Goal: Task Accomplishment & Management: Complete application form

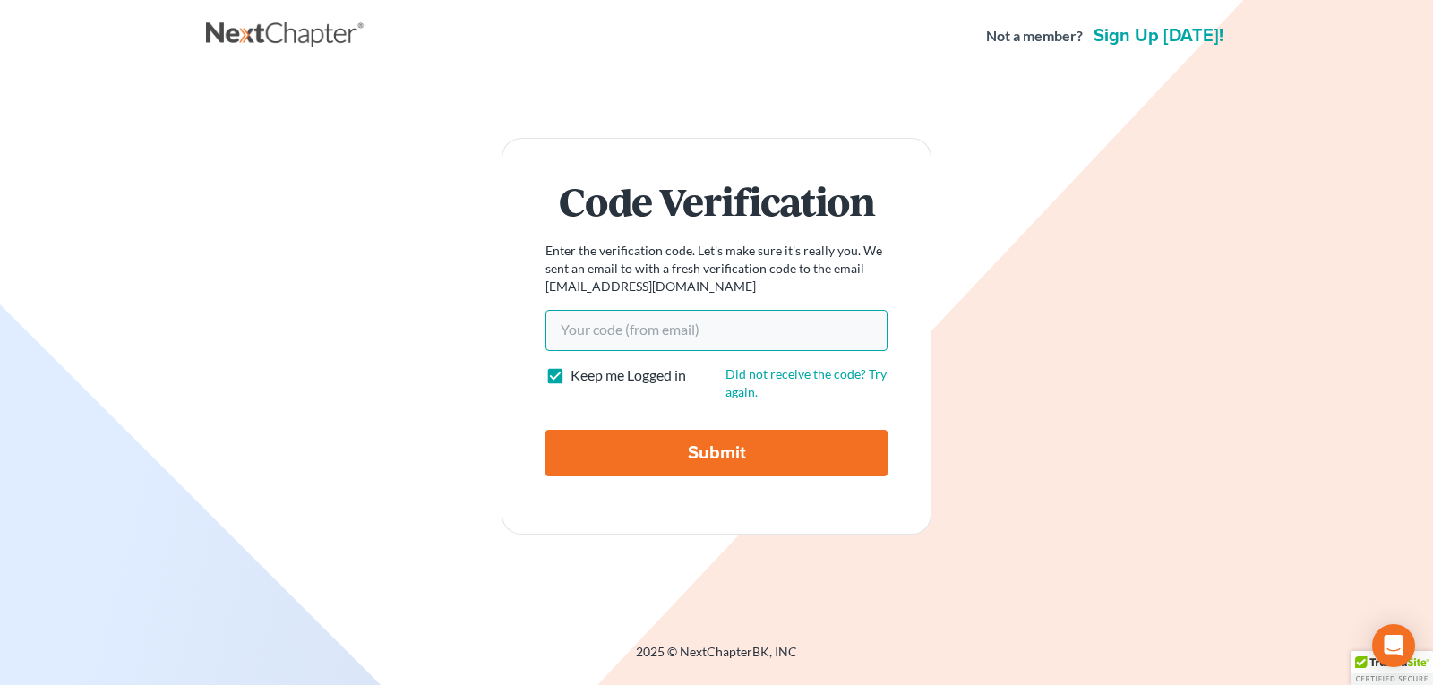
click at [564, 330] on input "Your code(from email)" at bounding box center [716, 330] width 342 height 41
paste input "348cc5"
type input "348cc5"
click at [634, 450] on input "Submit" at bounding box center [716, 453] width 342 height 47
type input "Thinking..."
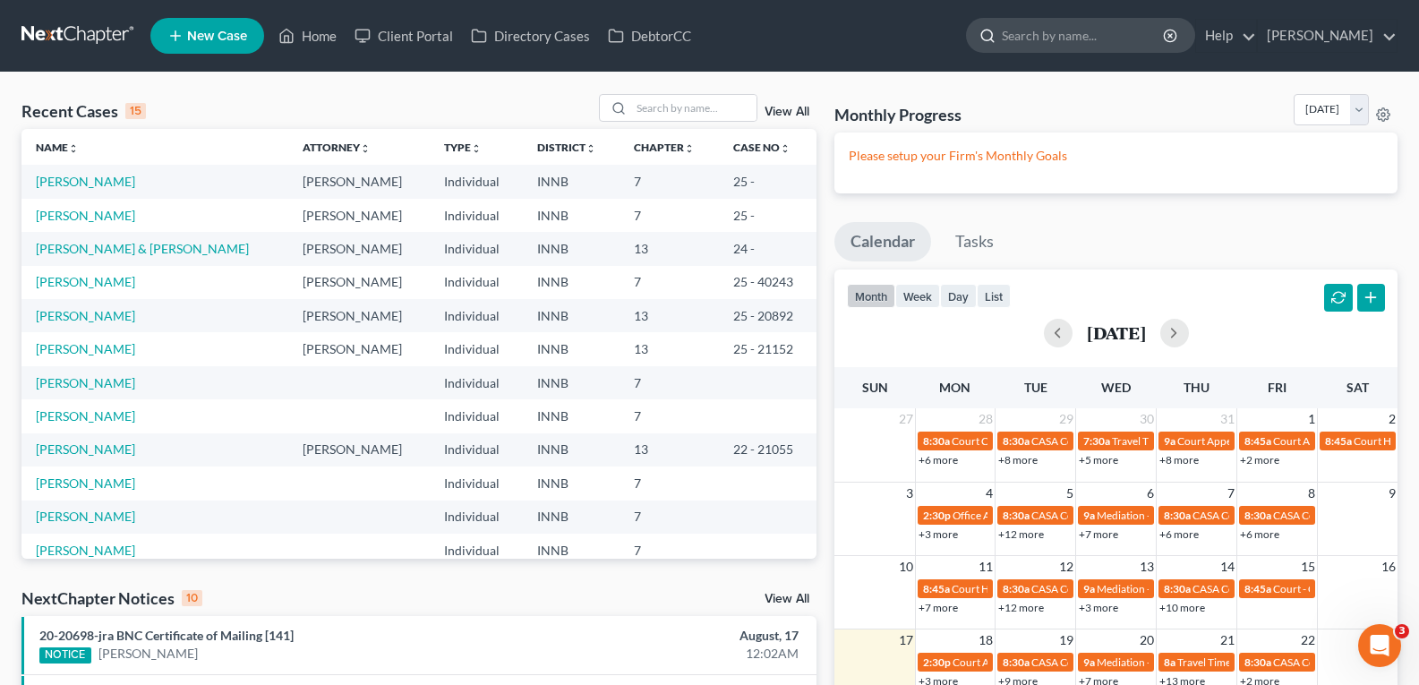
click at [1032, 39] on input "search" at bounding box center [1084, 35] width 164 height 33
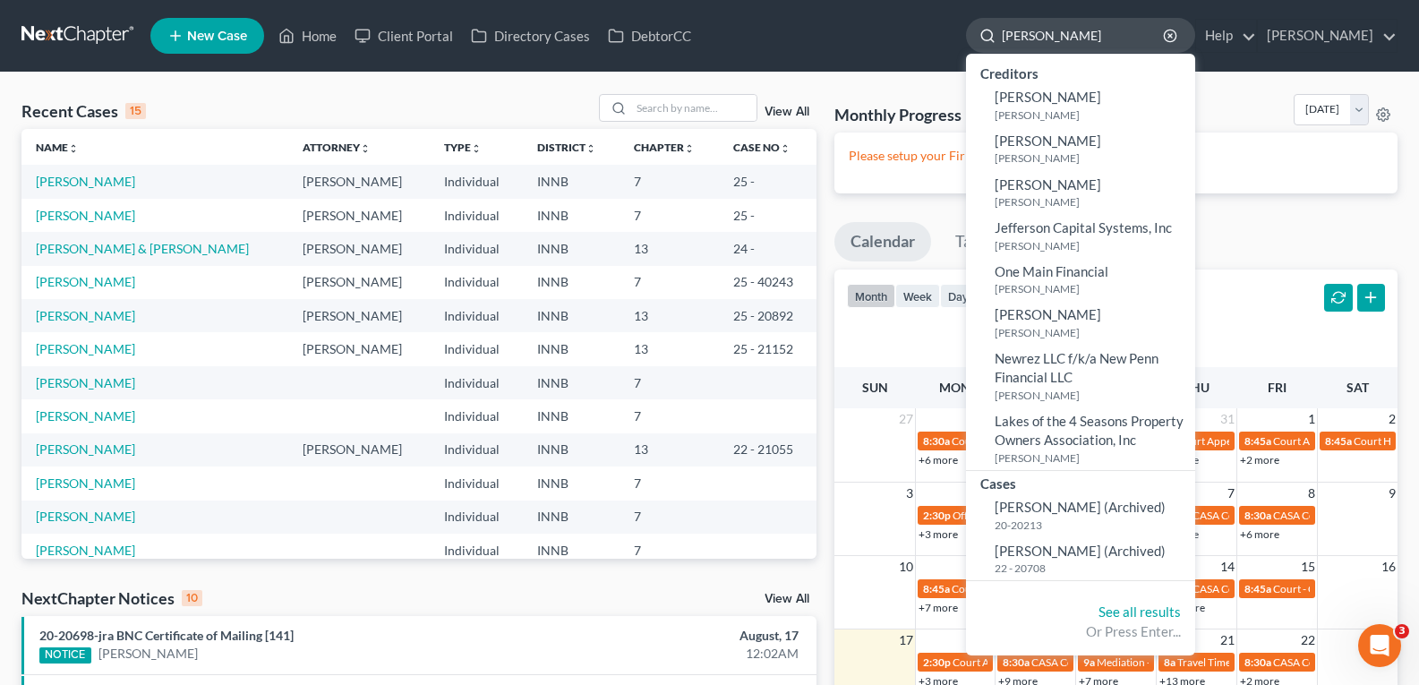
type input "[PERSON_NAME]"
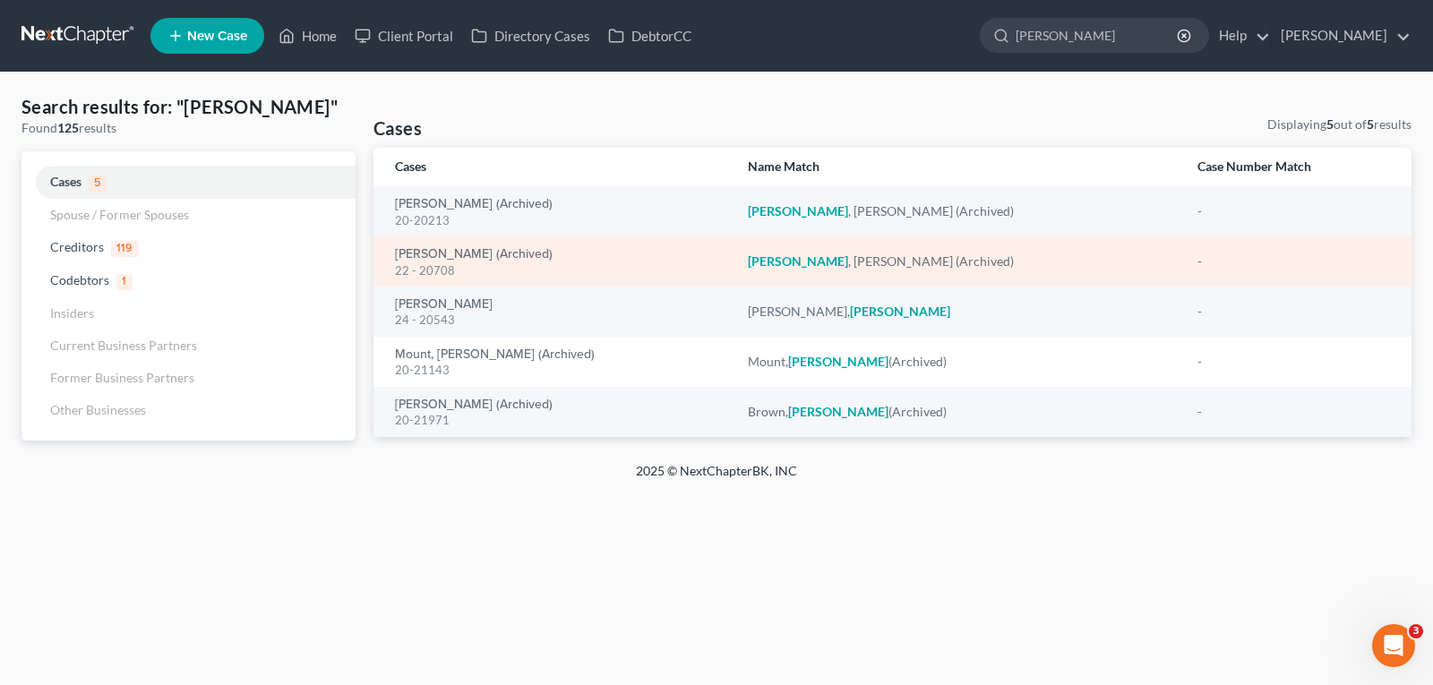
click at [770, 263] on em "[PERSON_NAME]" at bounding box center [798, 260] width 100 height 15
click at [430, 257] on link "[PERSON_NAME] (Archived)" at bounding box center [474, 254] width 158 height 13
select select "10"
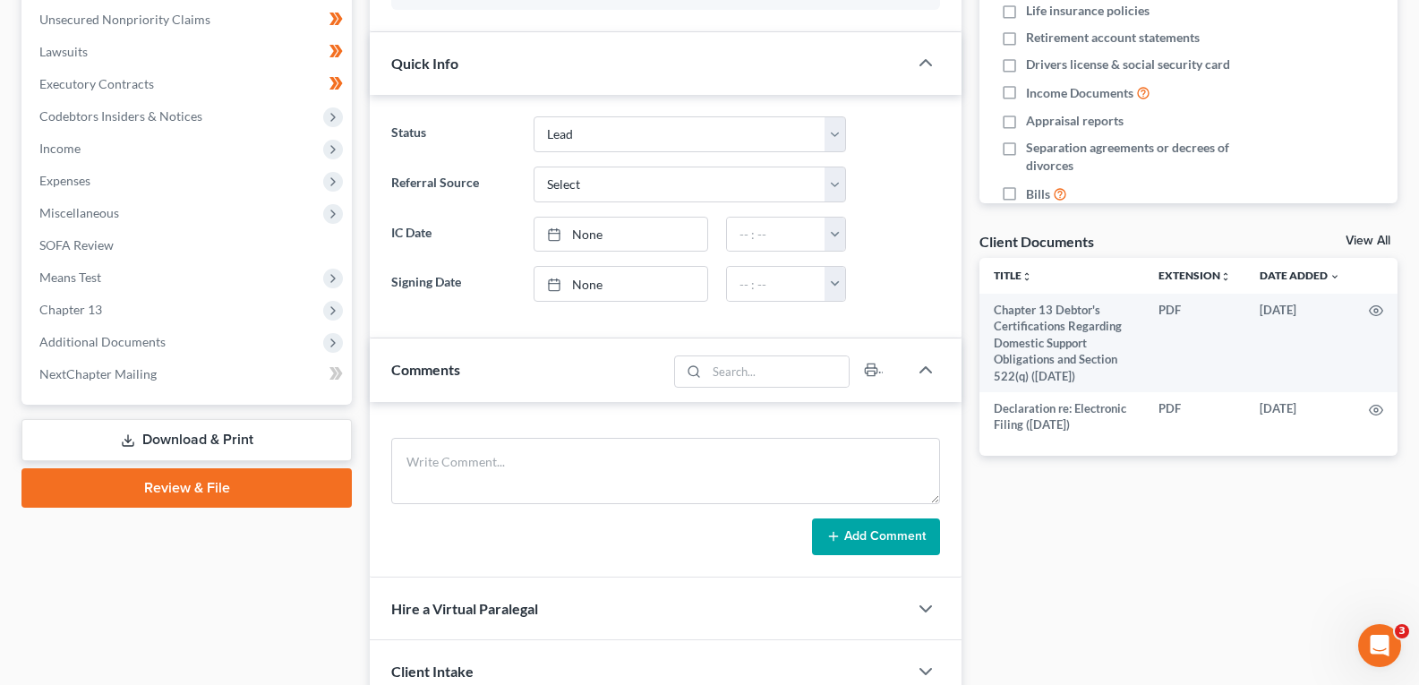
scroll to position [537, 0]
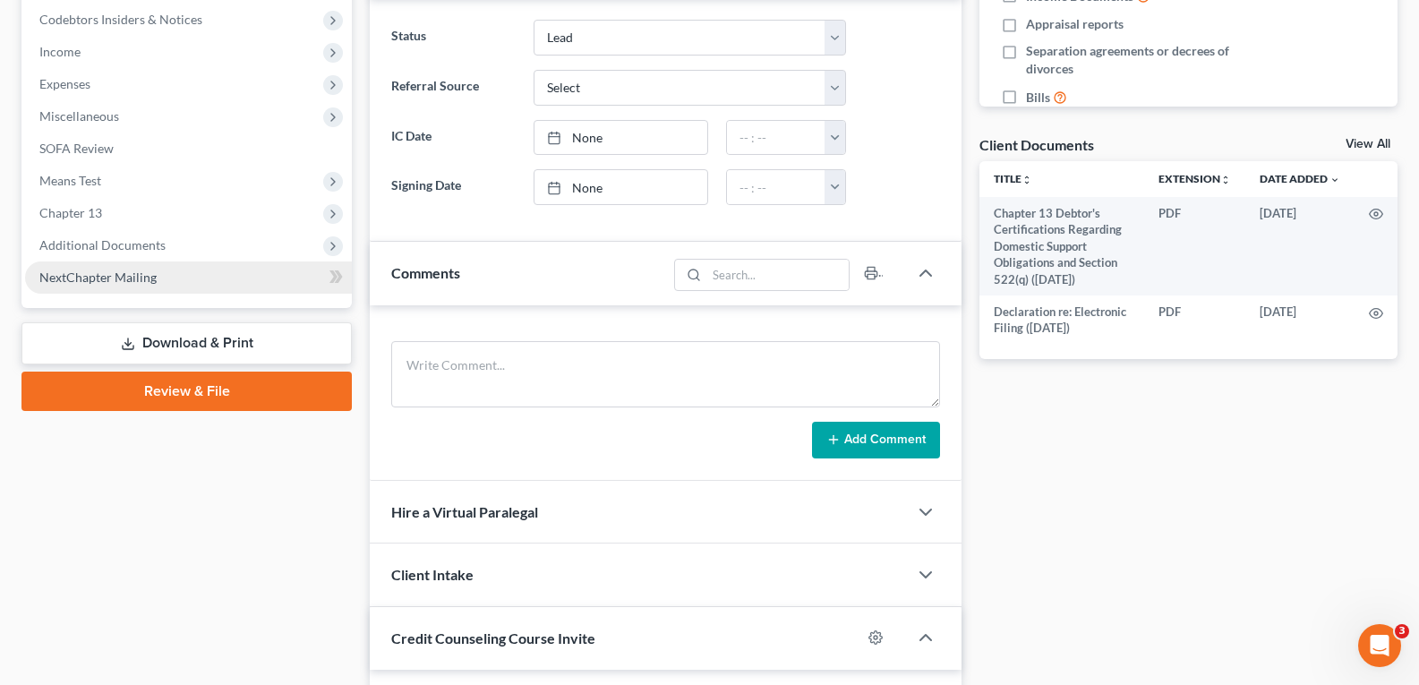
click at [106, 279] on span "NextChapter Mailing" at bounding box center [97, 277] width 117 height 15
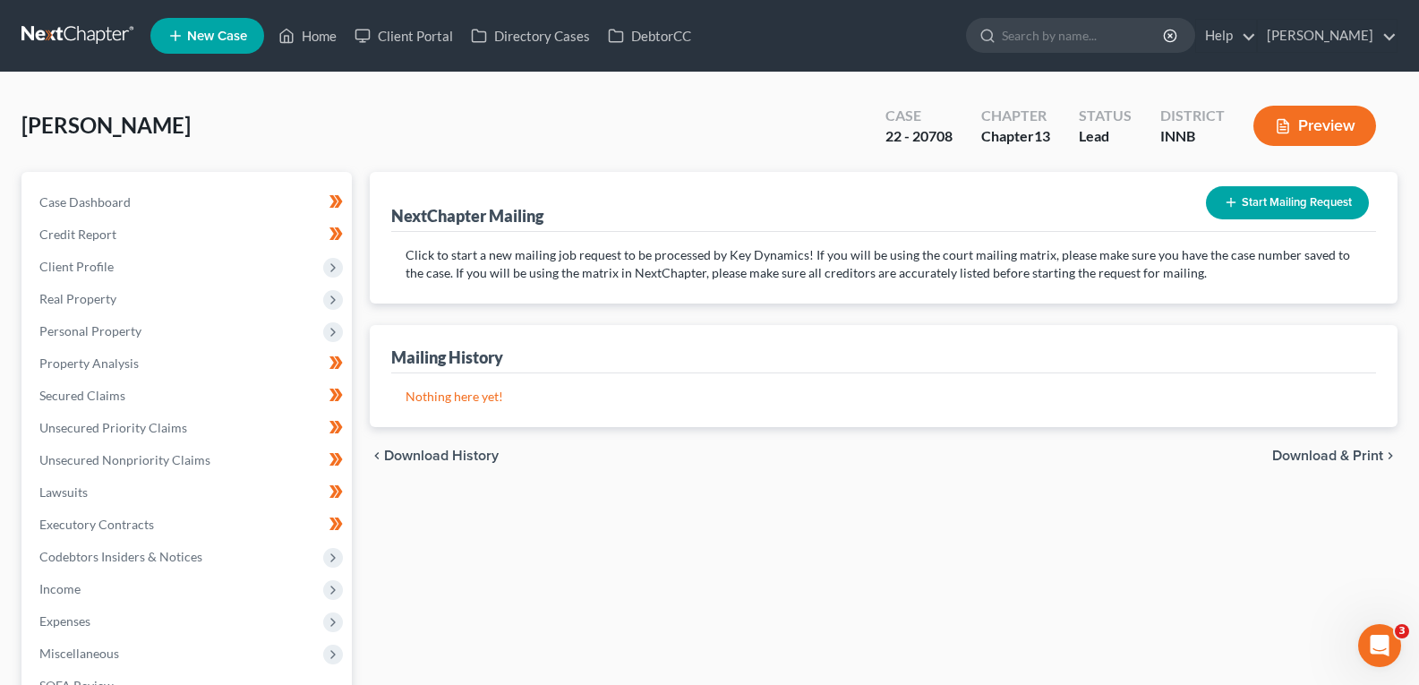
click at [1309, 205] on button "Start Mailing Request" at bounding box center [1287, 202] width 163 height 33
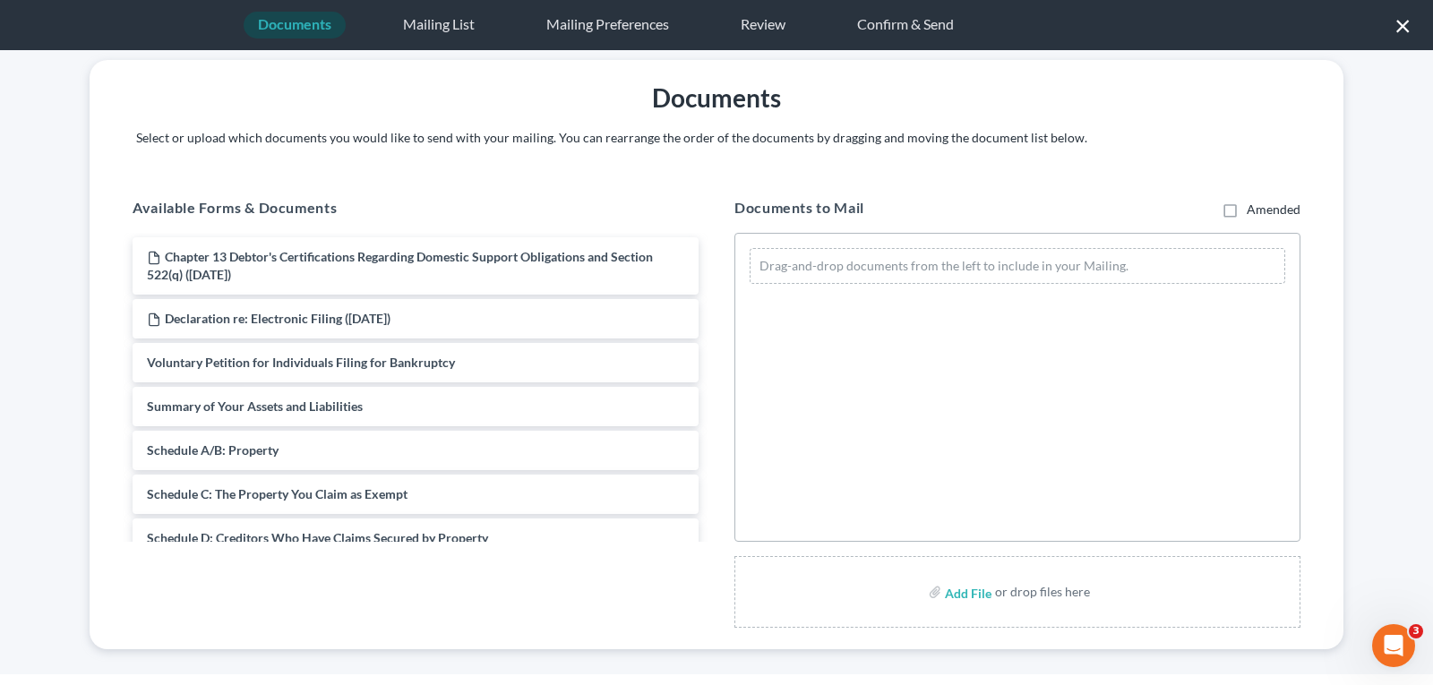
scroll to position [51, 0]
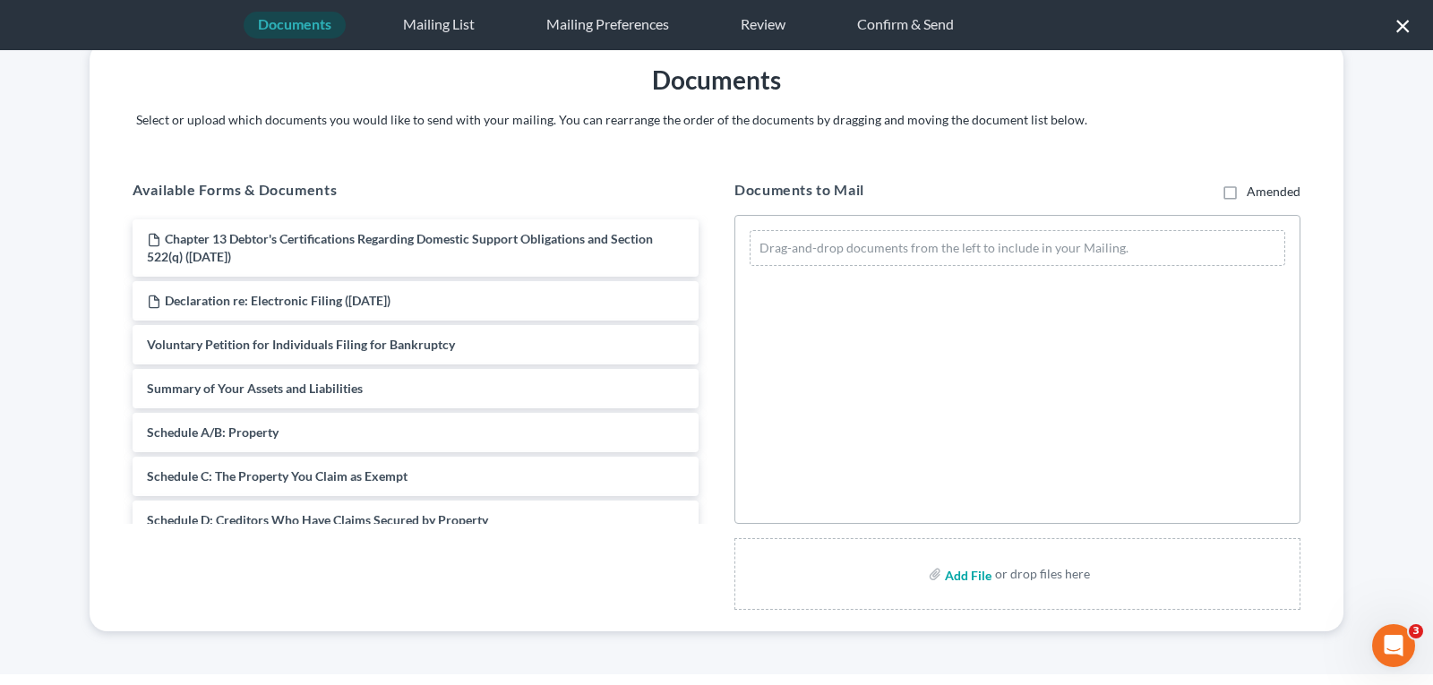
click at [945, 570] on input "file" at bounding box center [966, 574] width 43 height 32
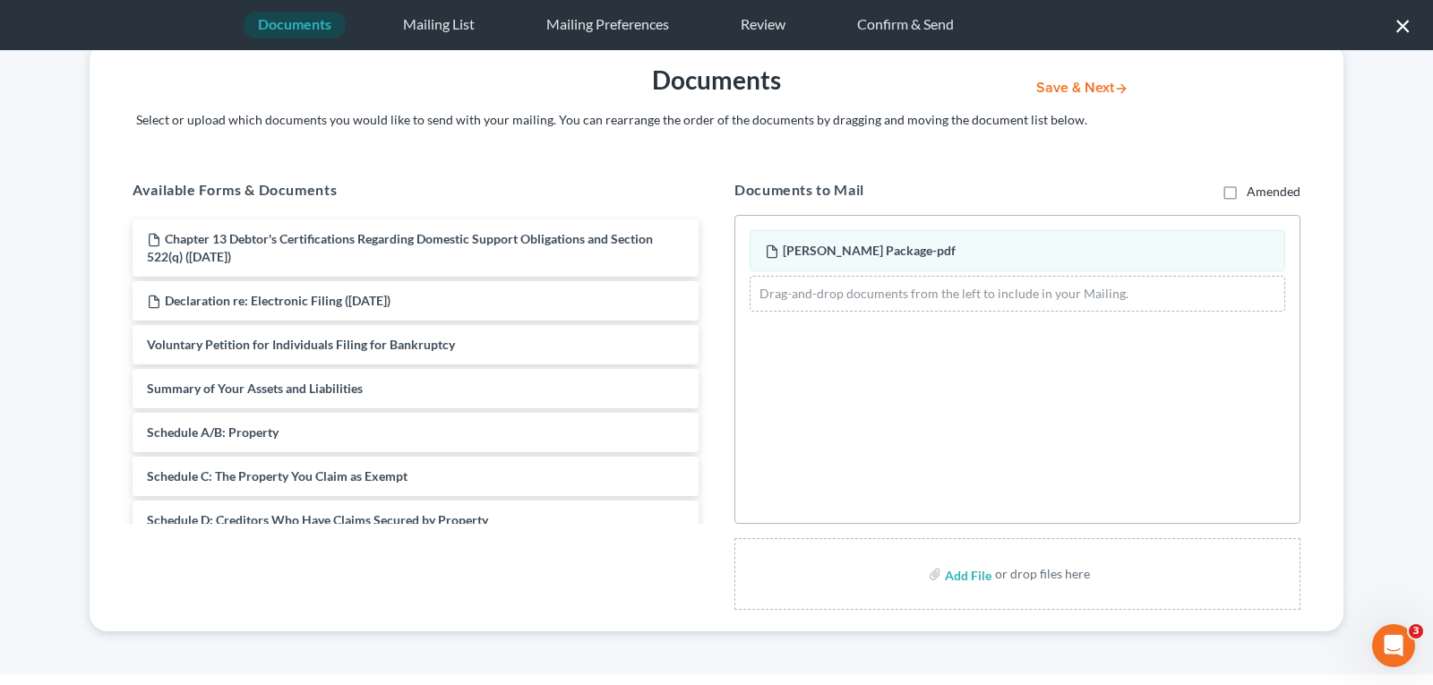
click at [1068, 84] on button "Save & Next" at bounding box center [1082, 88] width 121 height 15
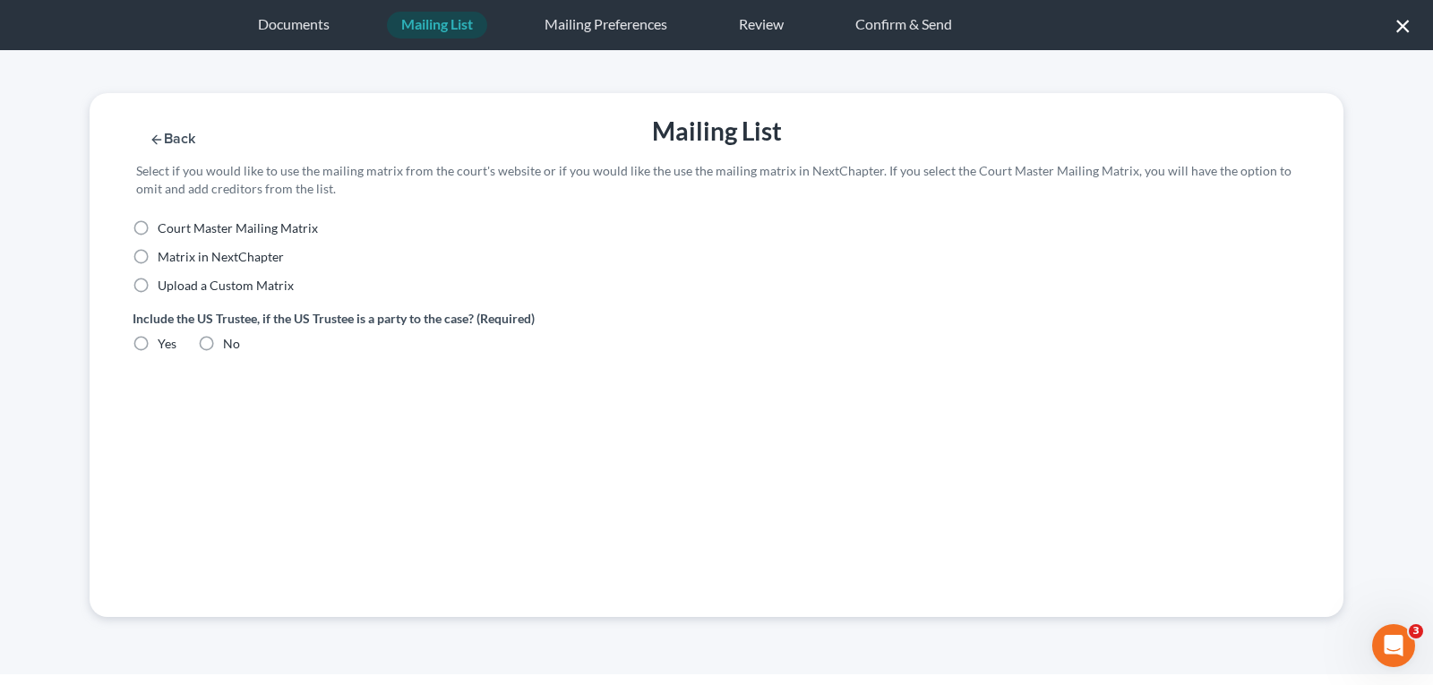
click at [158, 230] on label "Court Master Mailing Matrix" at bounding box center [238, 228] width 160 height 18
click at [165, 230] on input "Court Master Mailing Matrix" at bounding box center [171, 225] width 12 height 12
radio input "true"
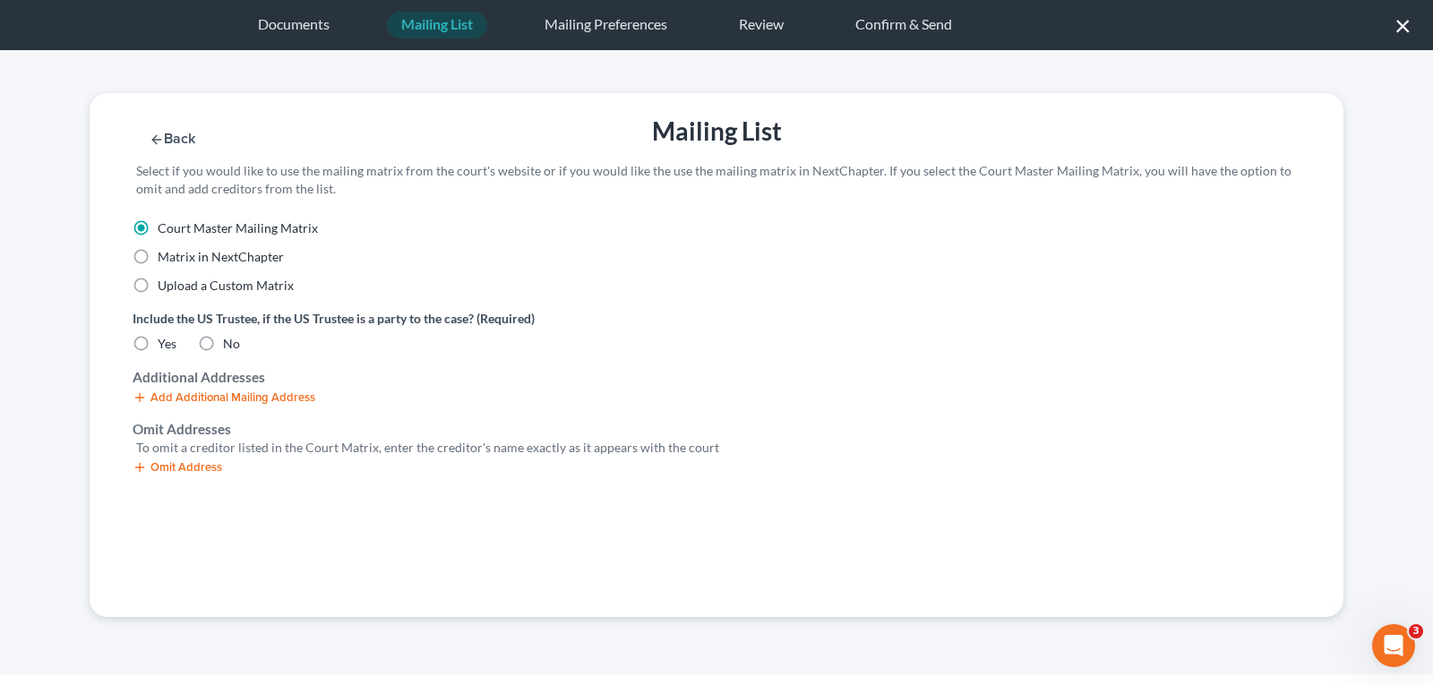
click at [158, 343] on label "Yes" at bounding box center [167, 344] width 19 height 18
click at [165, 343] on input "Yes" at bounding box center [171, 341] width 12 height 12
radio input "true"
click at [1083, 141] on button "Save & Next" at bounding box center [1082, 139] width 121 height 15
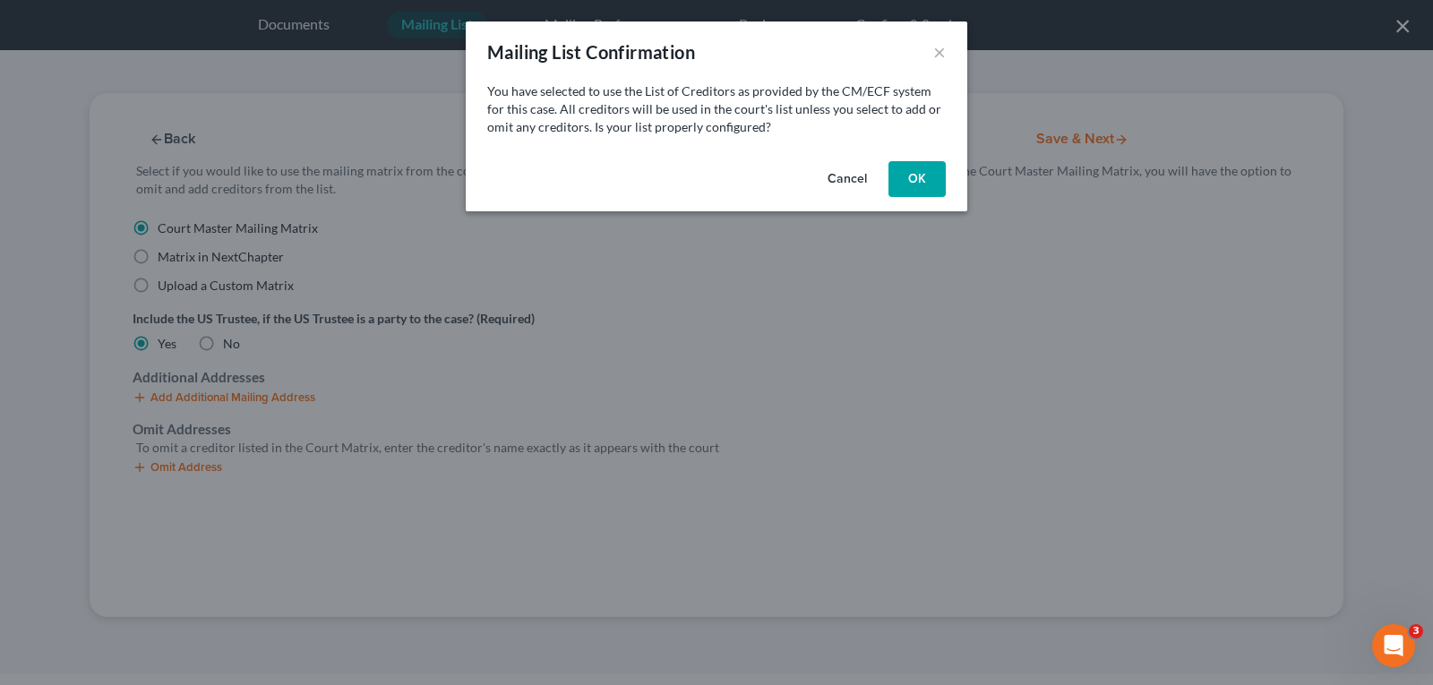
click at [922, 181] on button "OK" at bounding box center [916, 179] width 57 height 36
select select "15"
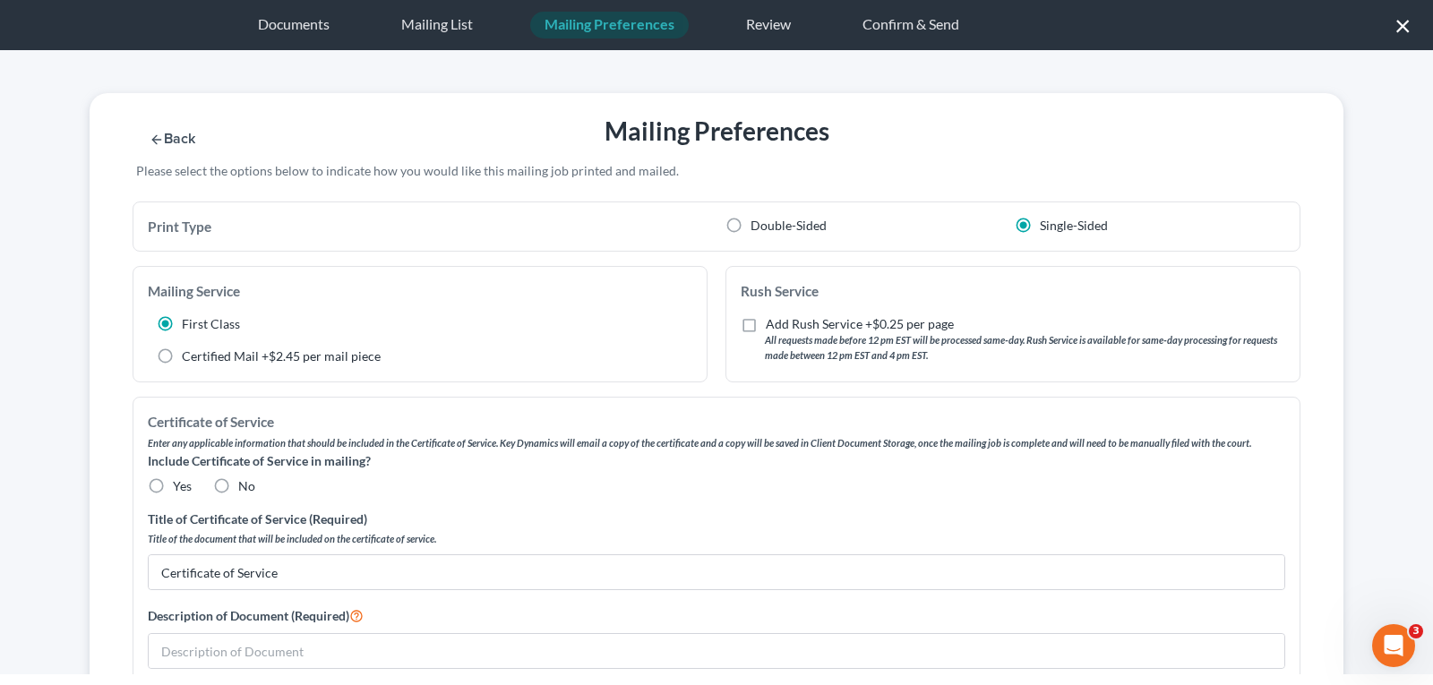
click at [750, 225] on label "Double-Sided" at bounding box center [788, 226] width 76 height 18
click at [758, 225] on input "Double-Sided" at bounding box center [764, 223] width 12 height 12
radio input "true"
radio input "false"
click at [238, 486] on label "No" at bounding box center [246, 486] width 17 height 18
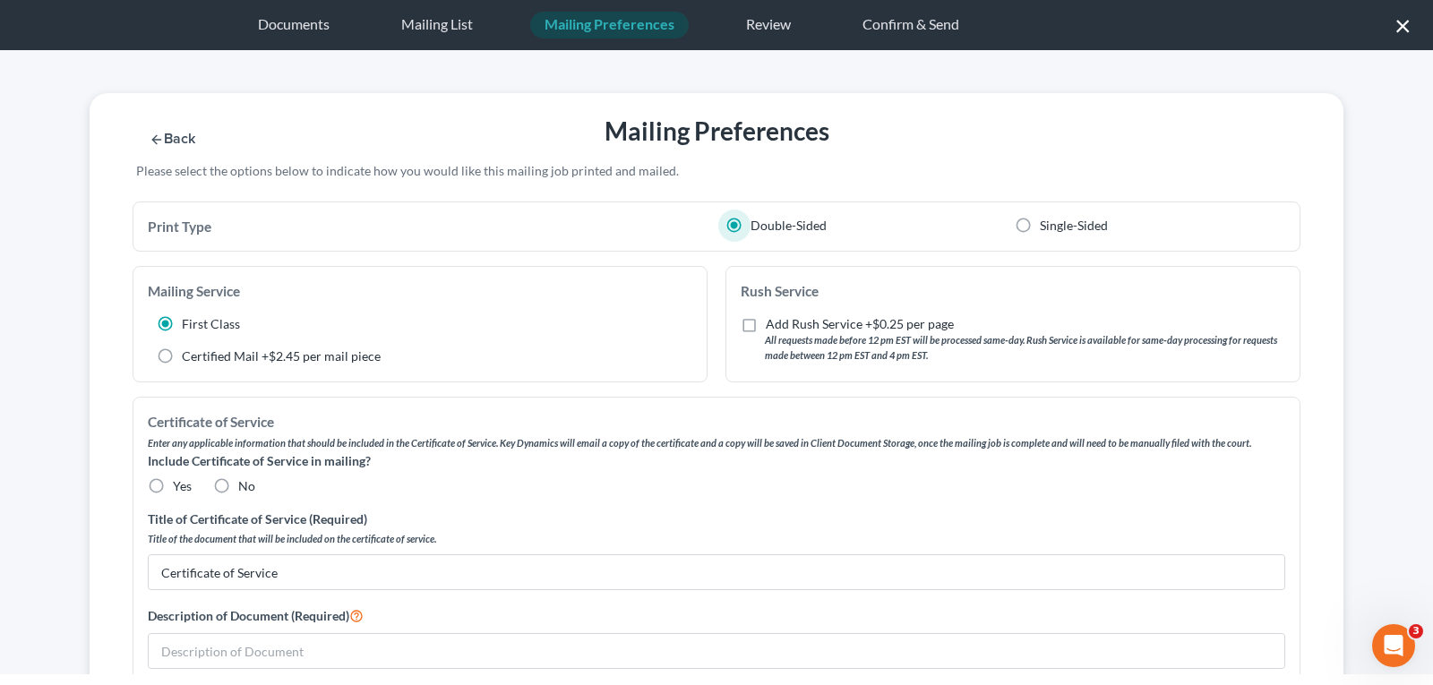
click at [245, 486] on input "No" at bounding box center [251, 483] width 12 height 12
radio input "true"
click at [150, 138] on icon "button" at bounding box center [157, 140] width 14 height 14
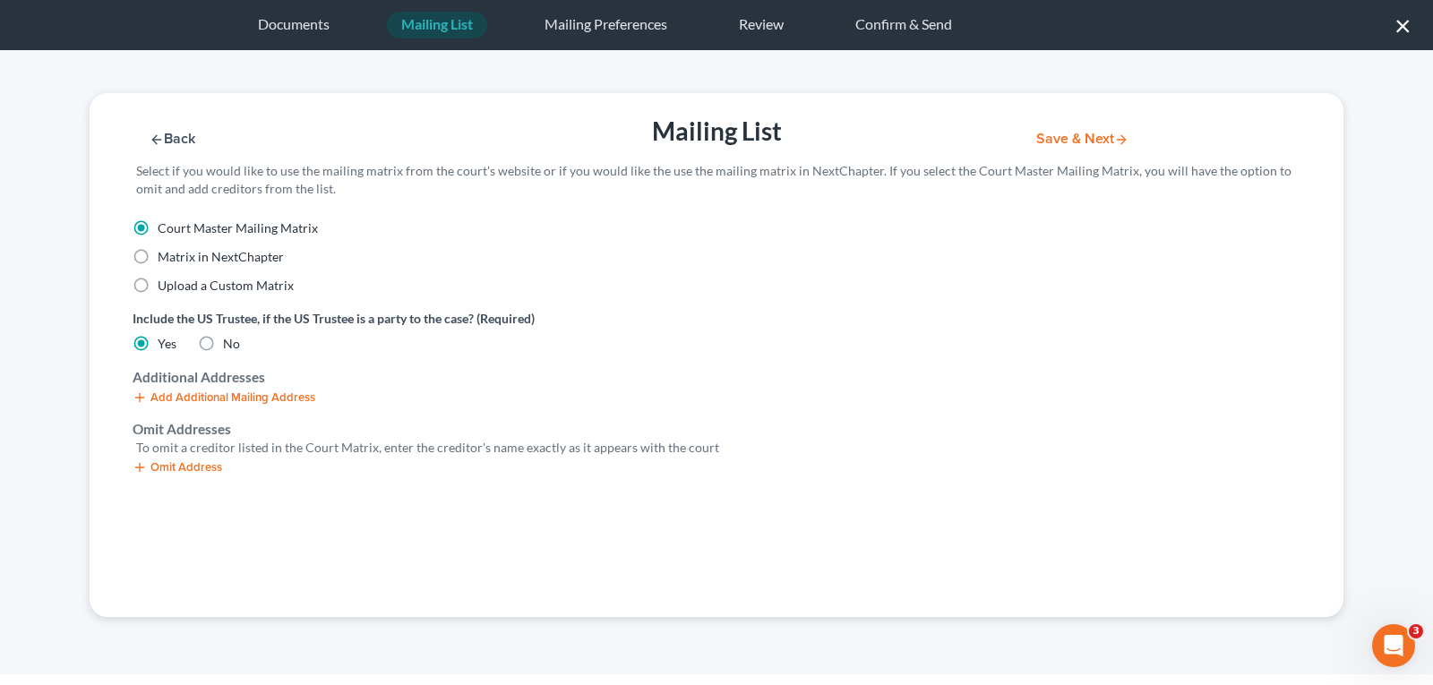
click at [1054, 133] on button "Save & Next" at bounding box center [1082, 139] width 121 height 15
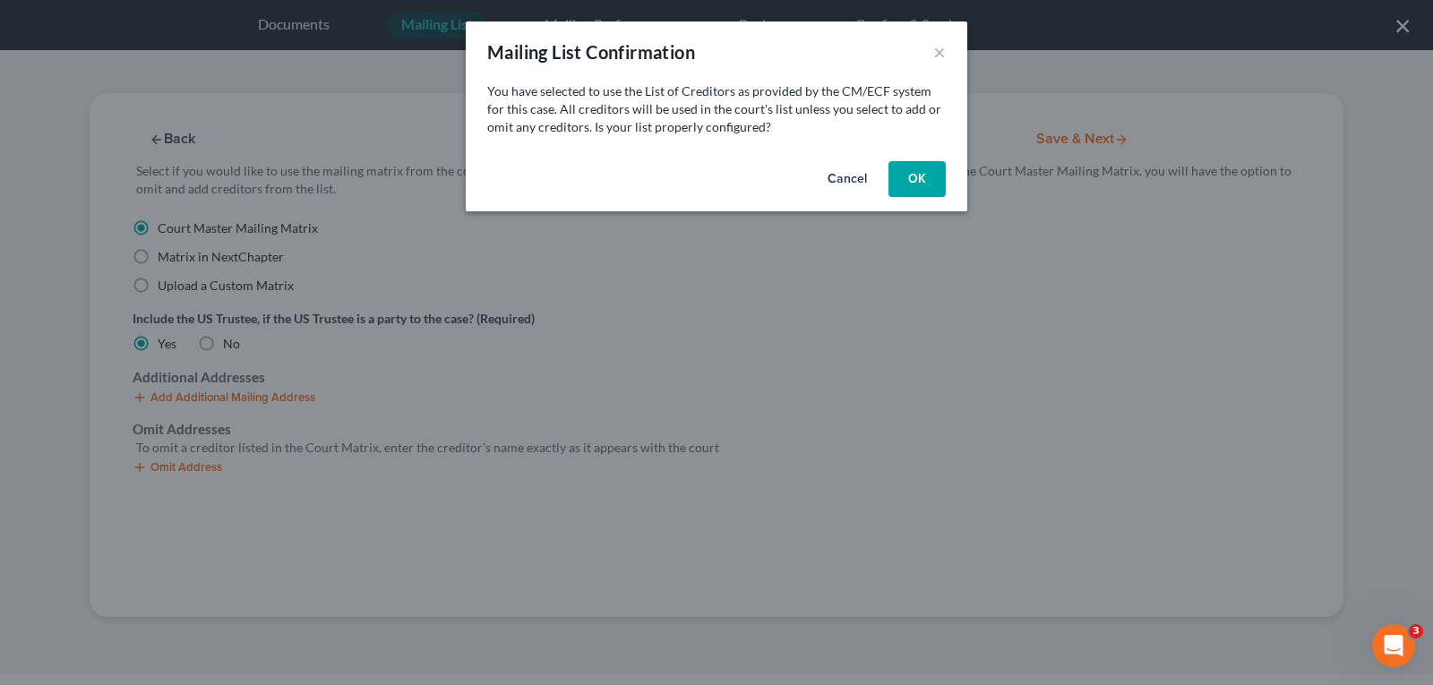
click at [915, 163] on button "OK" at bounding box center [916, 179] width 57 height 36
select select "15"
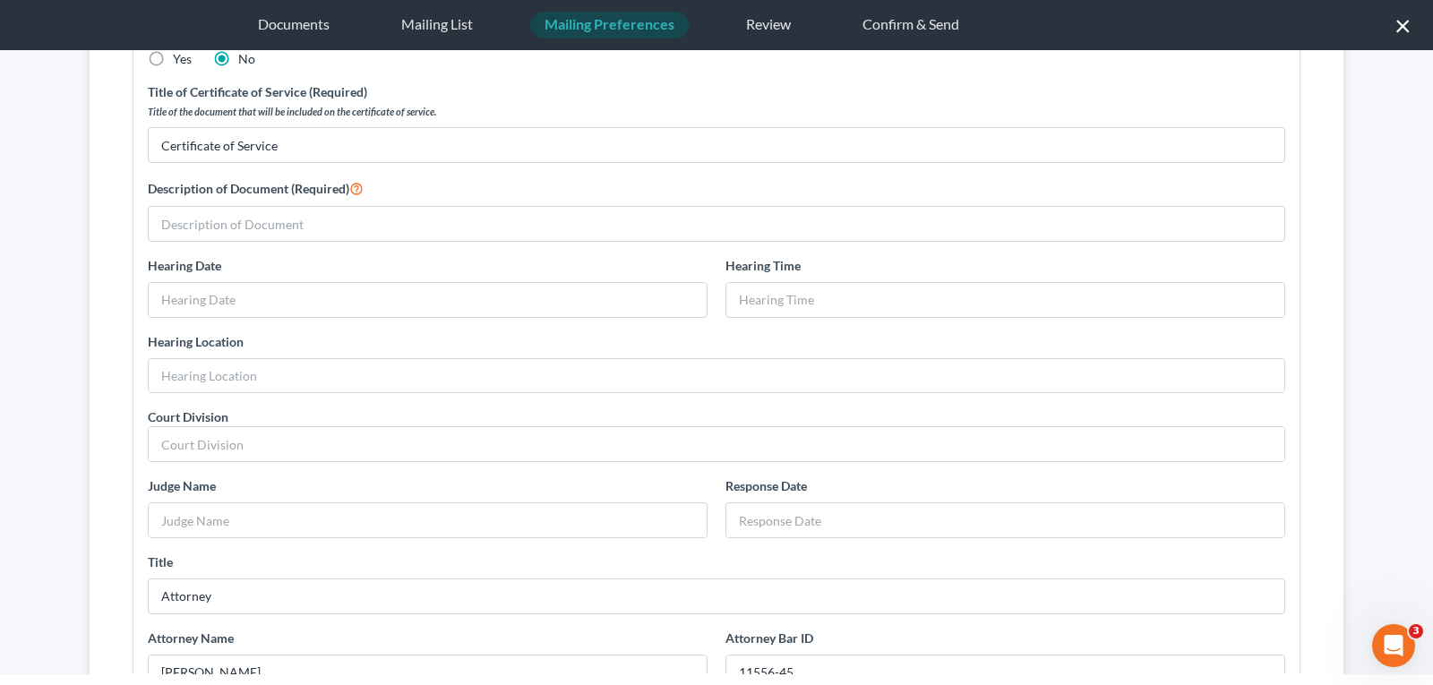
scroll to position [110, 0]
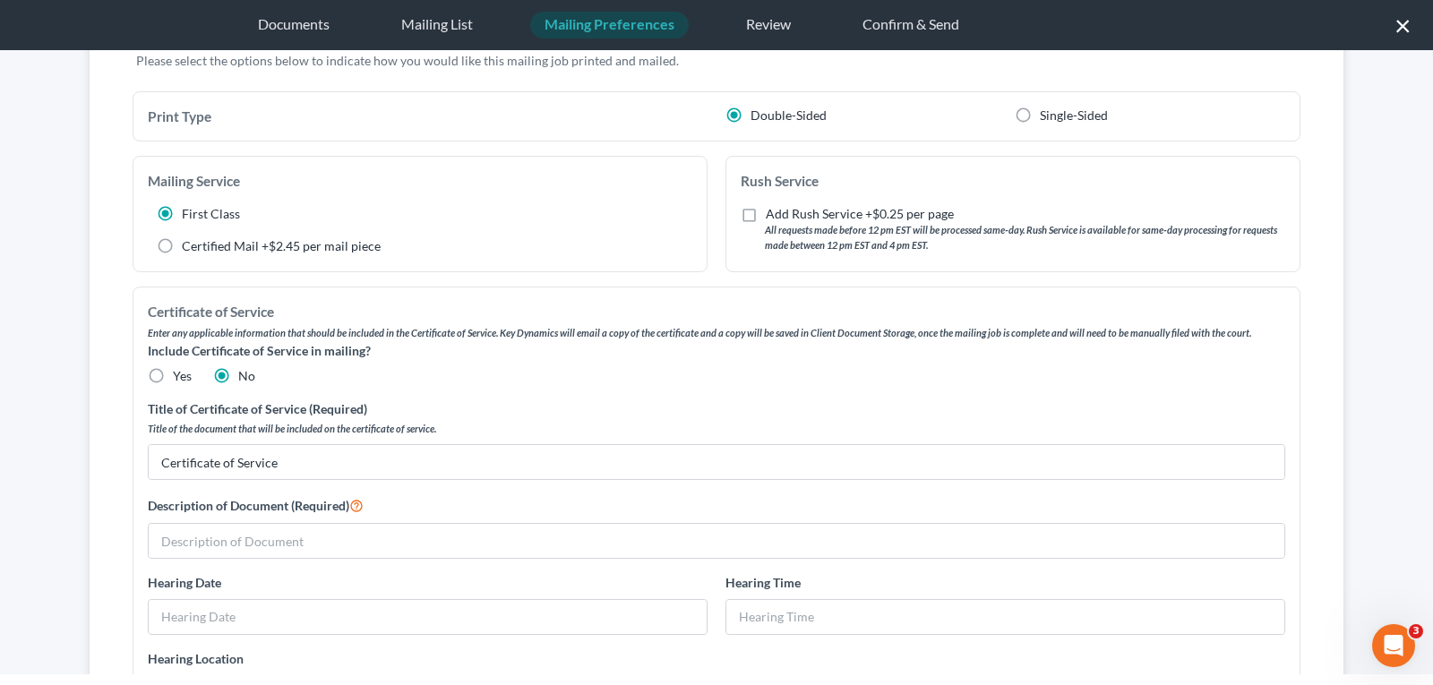
click at [173, 376] on label "Yes" at bounding box center [182, 376] width 19 height 18
click at [180, 376] on input "Yes" at bounding box center [186, 373] width 12 height 12
radio input "true"
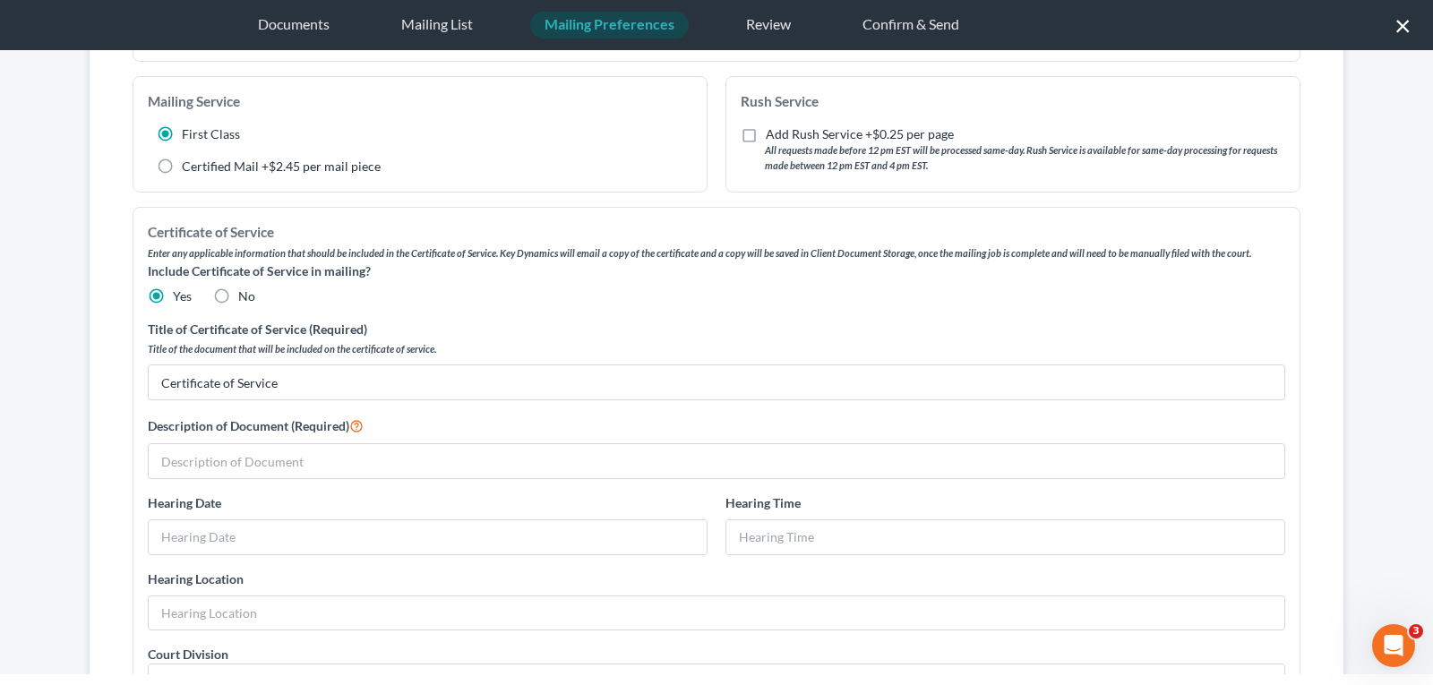
scroll to position [105, 0]
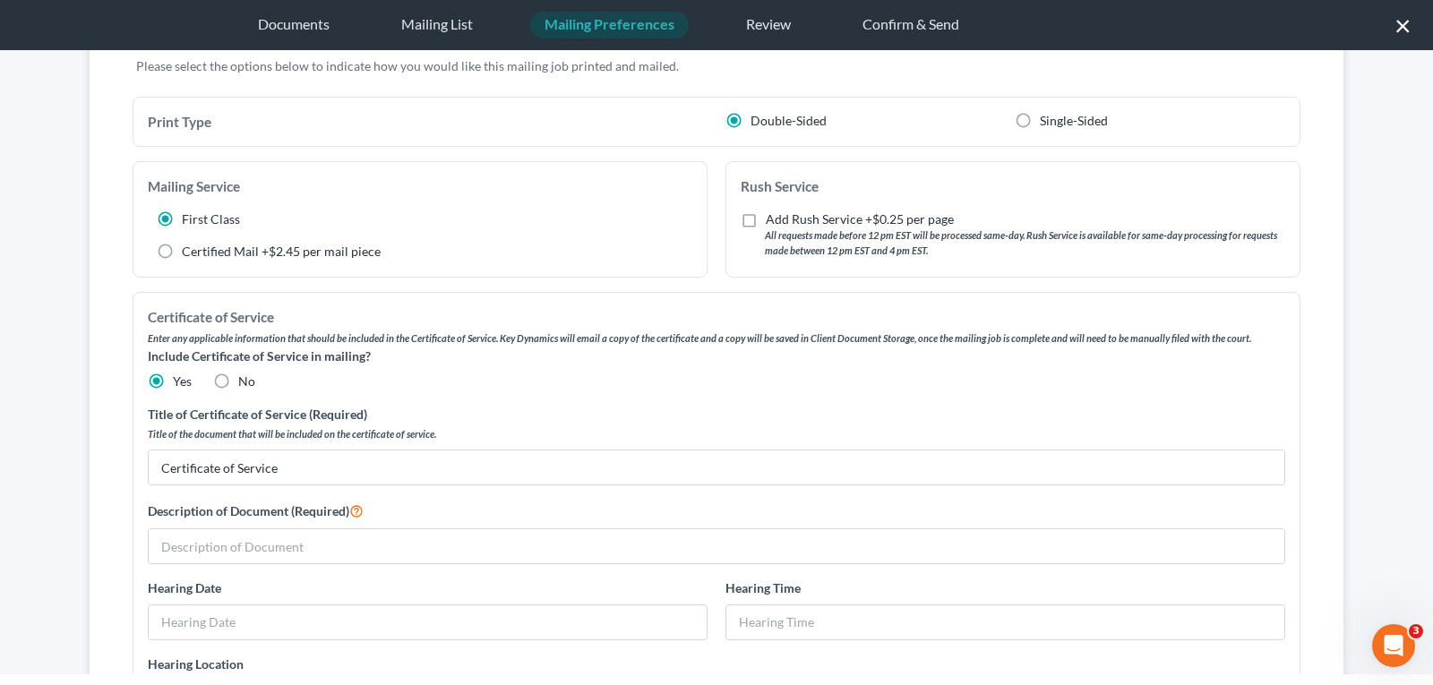
drag, startPoint x: 210, startPoint y: 379, endPoint x: 321, endPoint y: 352, distance: 114.3
click at [238, 379] on label "No" at bounding box center [246, 382] width 17 height 18
click at [245, 379] on input "No" at bounding box center [251, 379] width 12 height 12
radio input "true"
radio input "false"
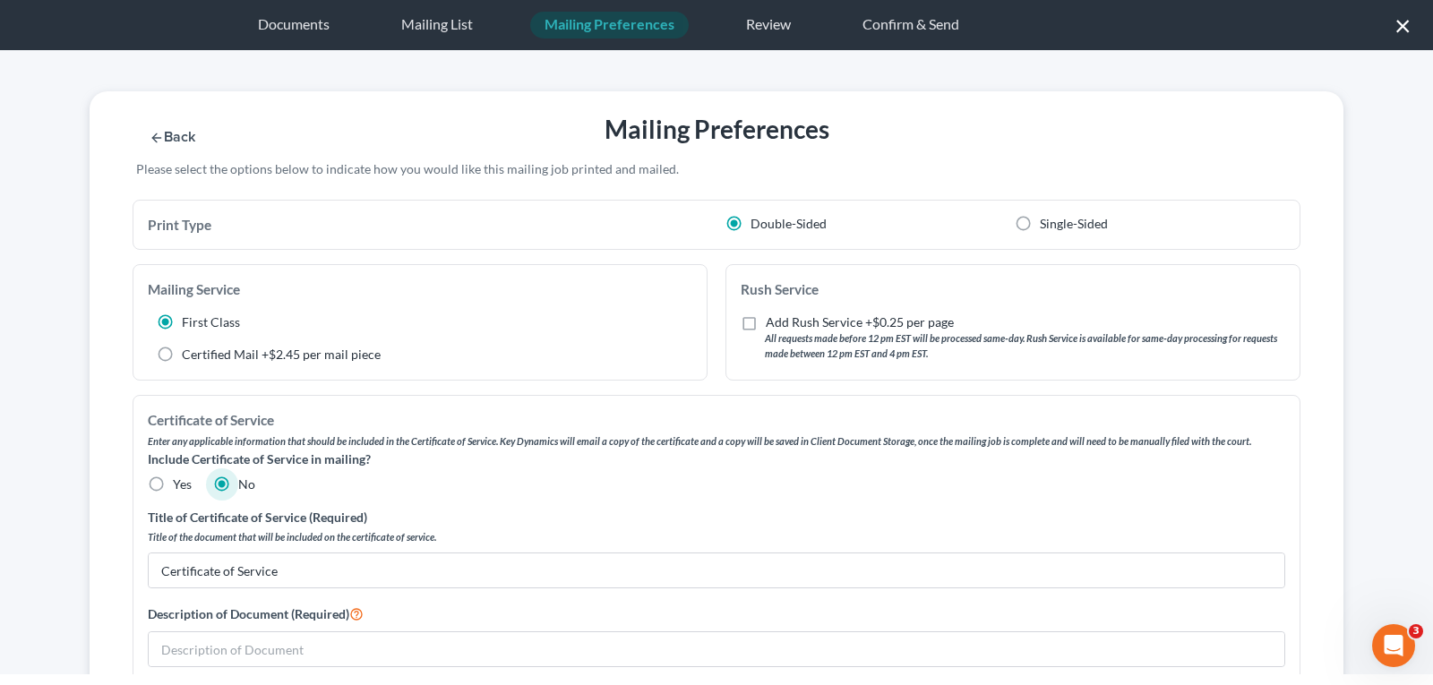
scroll to position [0, 0]
click at [776, 21] on div "Review" at bounding box center [768, 25] width 73 height 27
click at [1040, 221] on label "Single-Sided" at bounding box center [1074, 226] width 68 height 18
click at [1047, 221] on input "Single-Sided" at bounding box center [1053, 223] width 12 height 12
radio input "true"
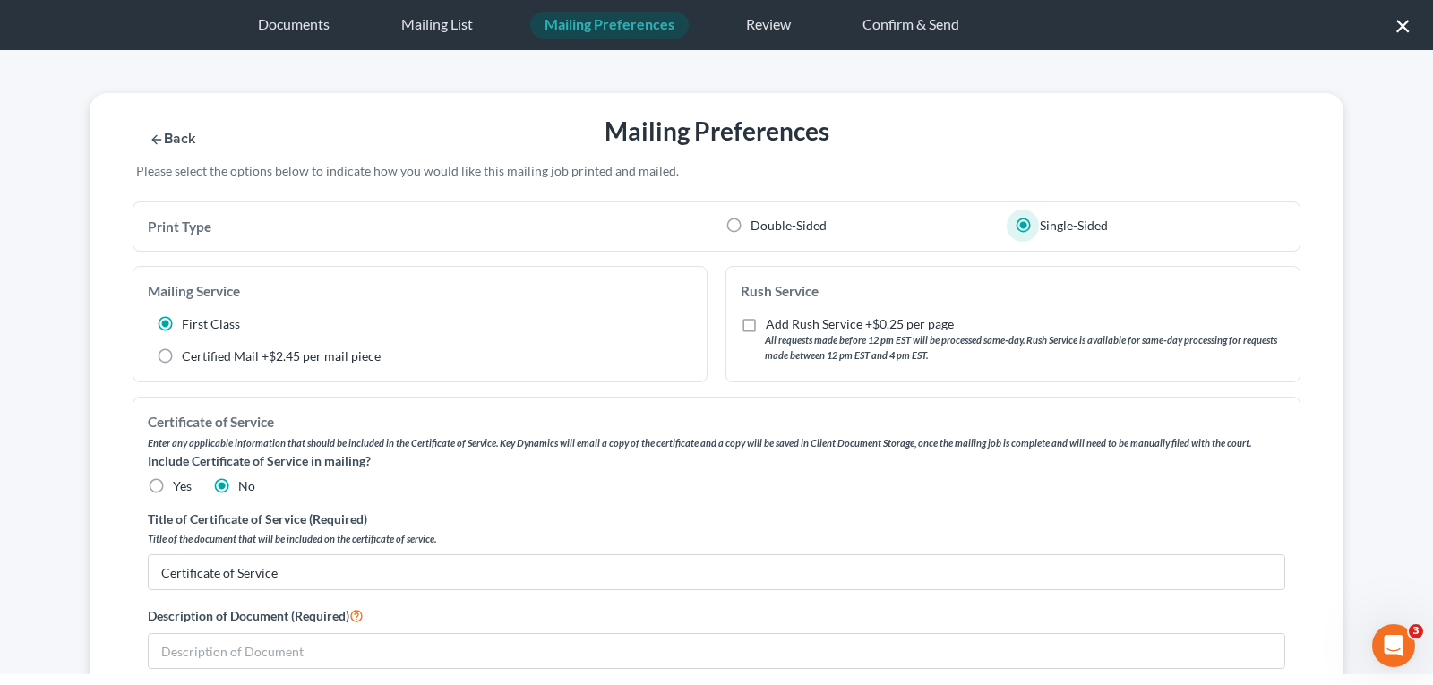
click at [750, 224] on label "Double-Sided" at bounding box center [788, 226] width 76 height 18
click at [758, 224] on input "Double-Sided" at bounding box center [764, 223] width 12 height 12
radio input "true"
radio input "false"
click at [296, 30] on div "Documents" at bounding box center [294, 25] width 100 height 27
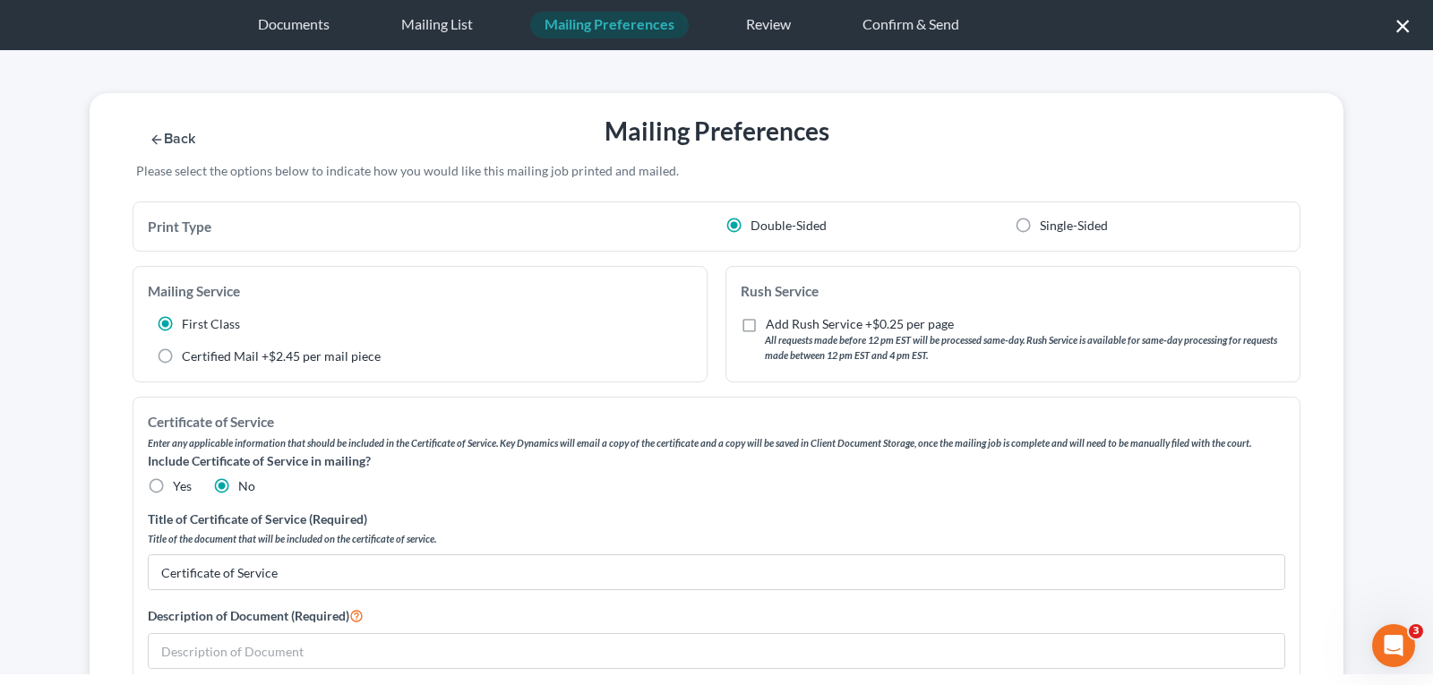
click at [297, 21] on div "Documents" at bounding box center [294, 25] width 100 height 27
click at [153, 135] on icon "button" at bounding box center [157, 140] width 14 height 14
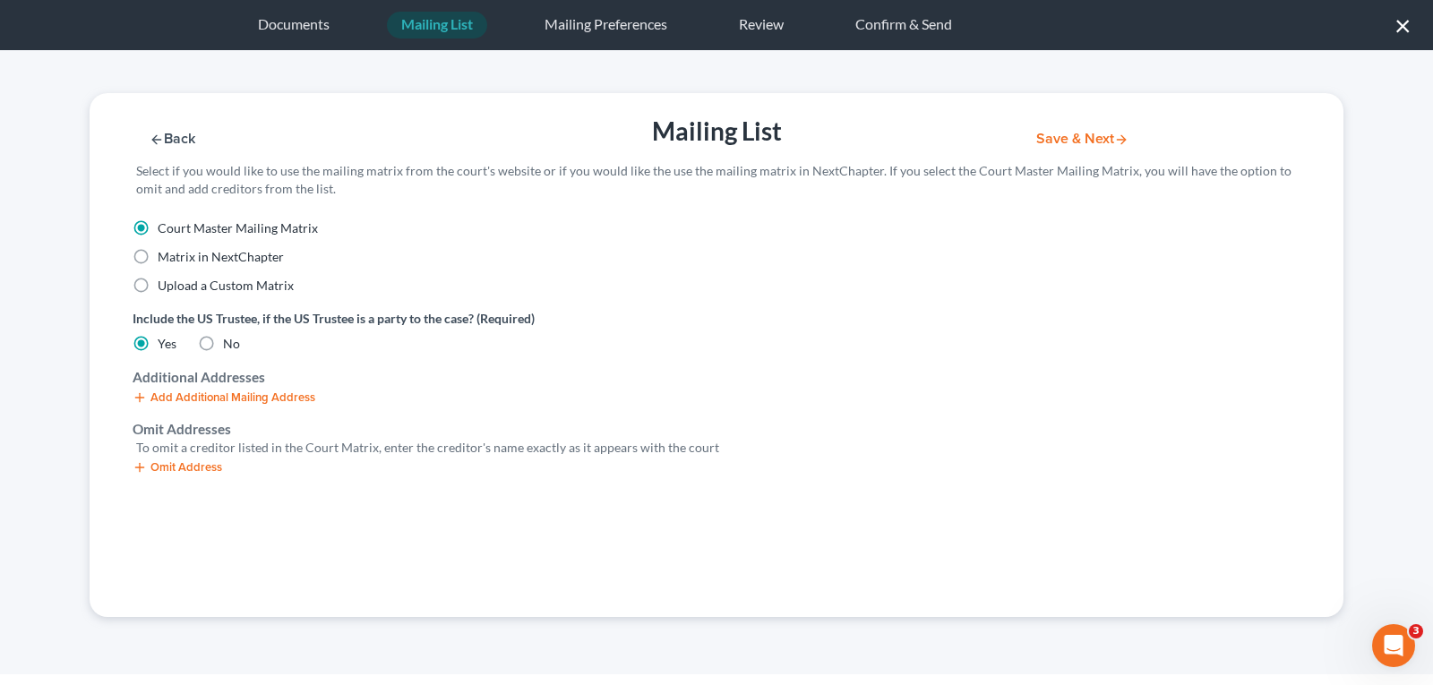
click at [1092, 138] on button "Save & Next" at bounding box center [1082, 139] width 121 height 15
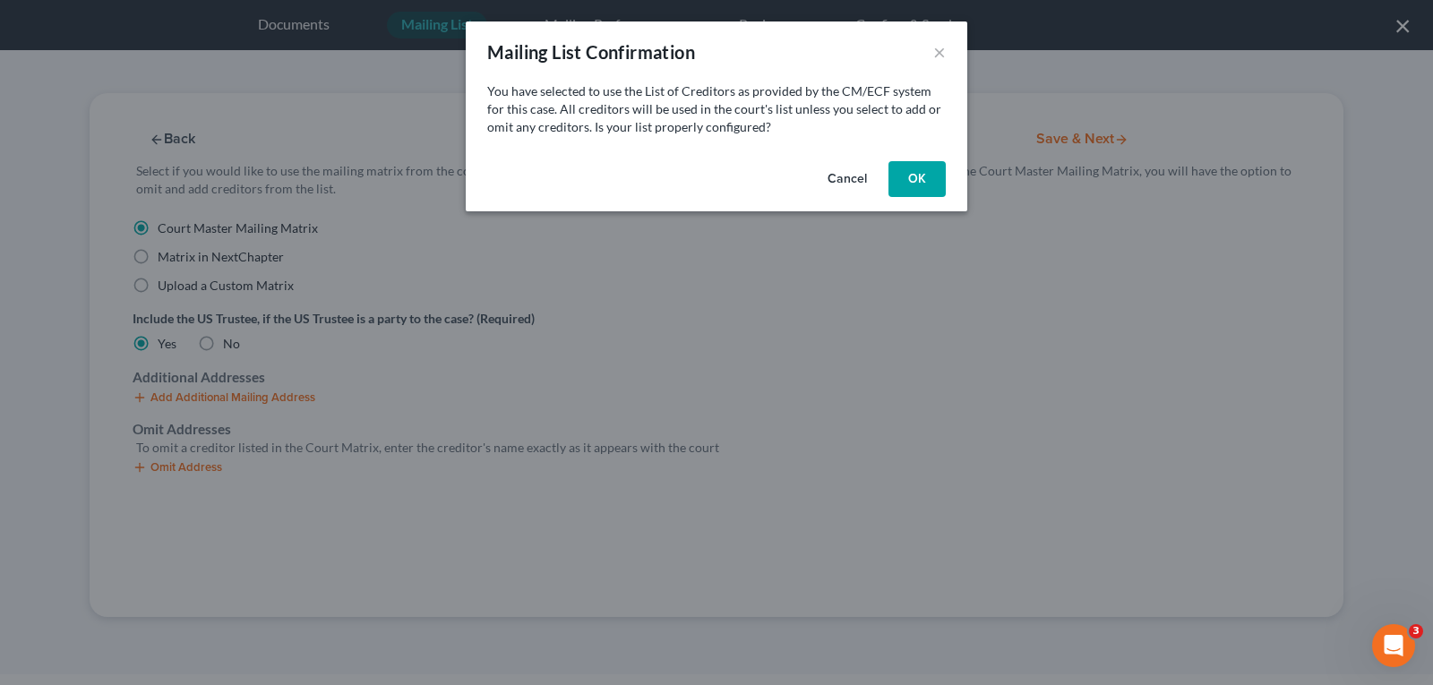
click at [907, 172] on button "OK" at bounding box center [916, 179] width 57 height 36
select select "15"
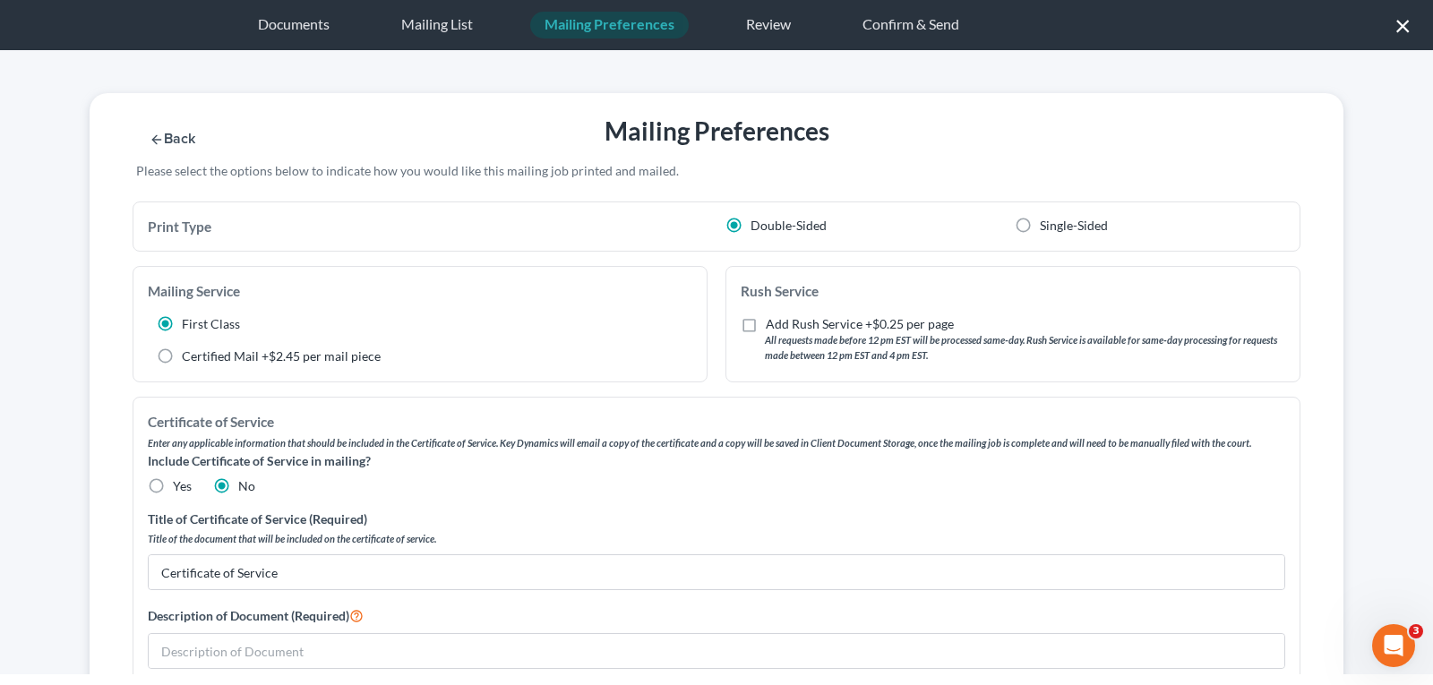
click at [1256, 109] on div "Back Mailing Preferences Save & Next Please select the options below to indicat…" at bounding box center [717, 147] width 1272 height 108
click at [737, 20] on div "Review" at bounding box center [768, 25] width 73 height 27
click at [748, 20] on div "Review" at bounding box center [768, 25] width 73 height 27
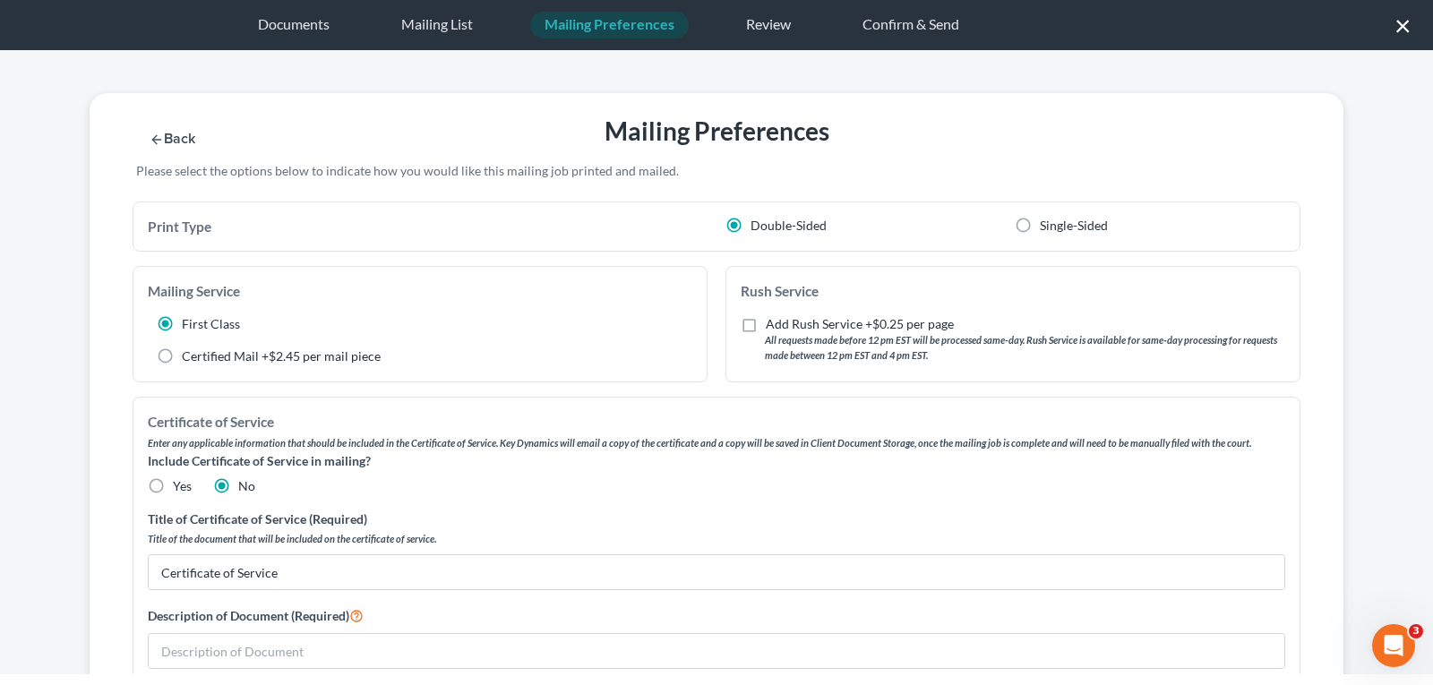
click at [159, 136] on button "Back" at bounding box center [172, 139] width 79 height 15
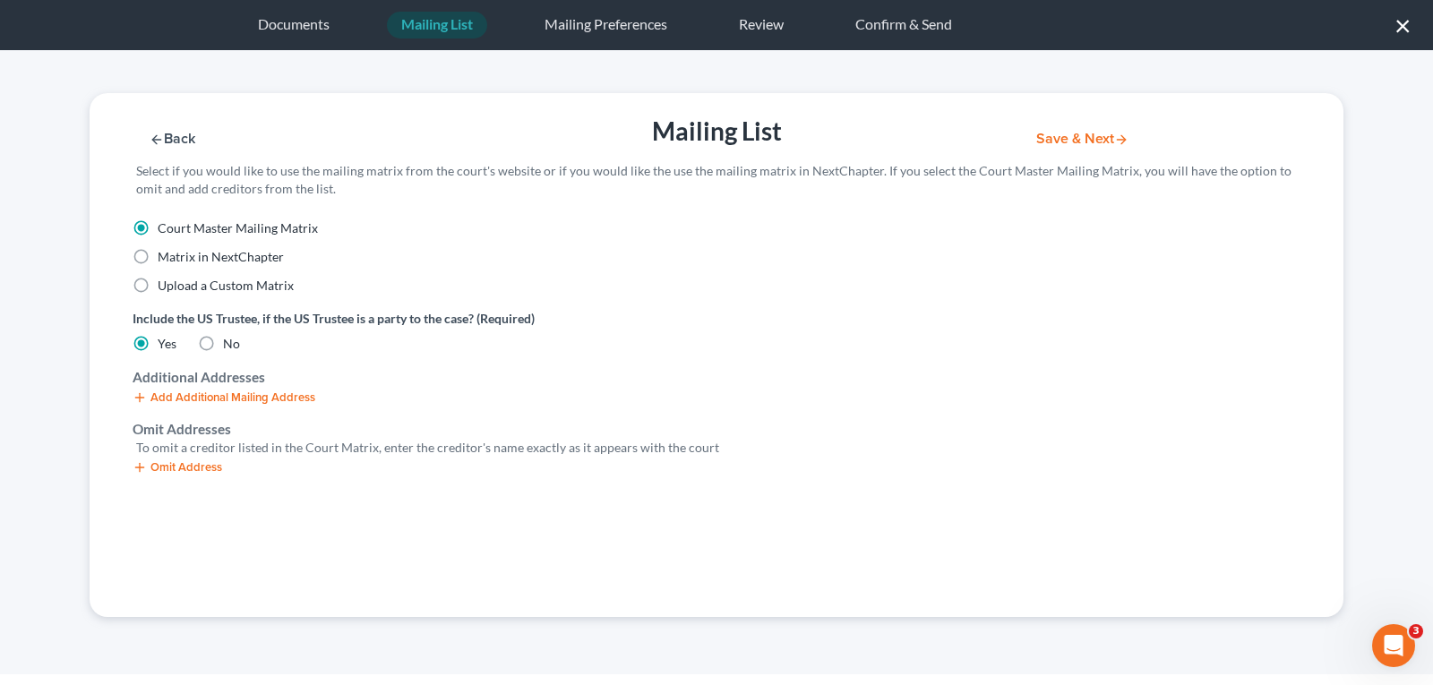
click at [158, 286] on label "Upload a Custom Matrix" at bounding box center [226, 286] width 136 height 18
click at [165, 286] on input "Upload a Custom Matrix" at bounding box center [171, 283] width 12 height 12
radio input "true"
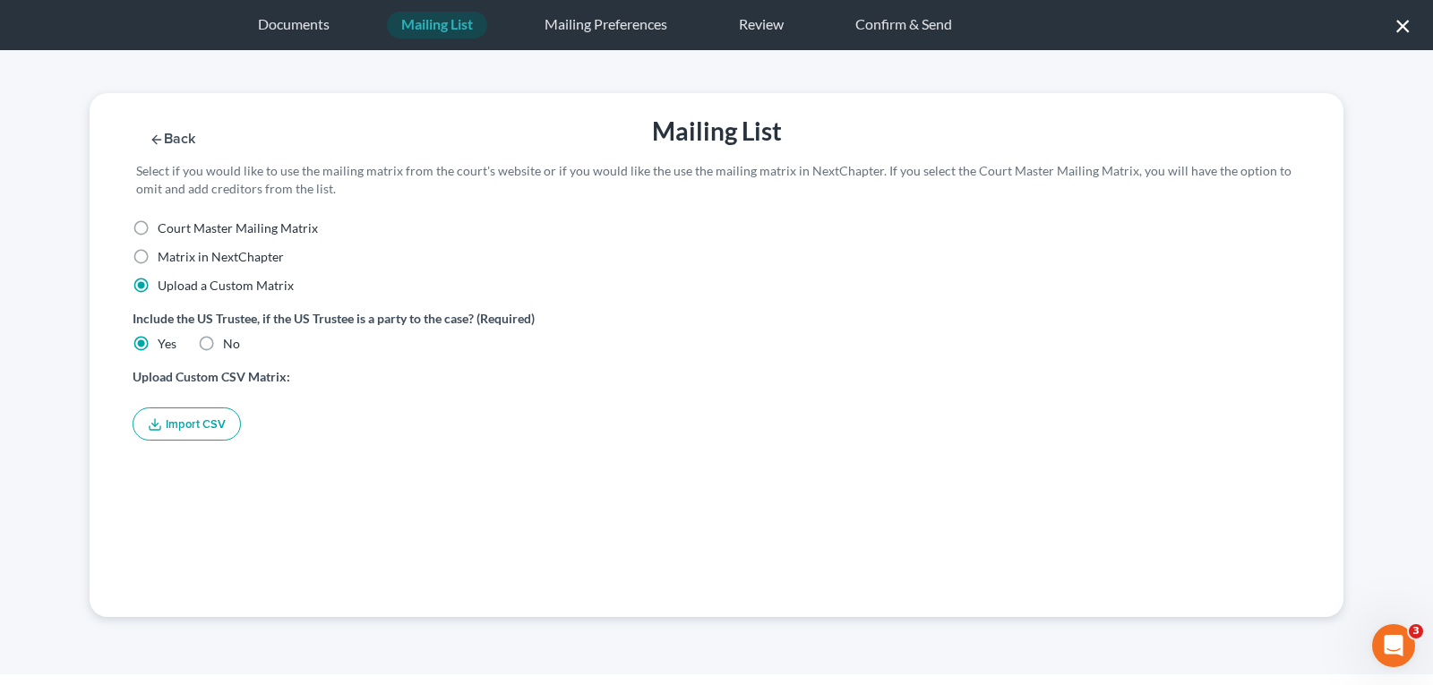
click at [180, 427] on button "Import CSV" at bounding box center [187, 423] width 108 height 33
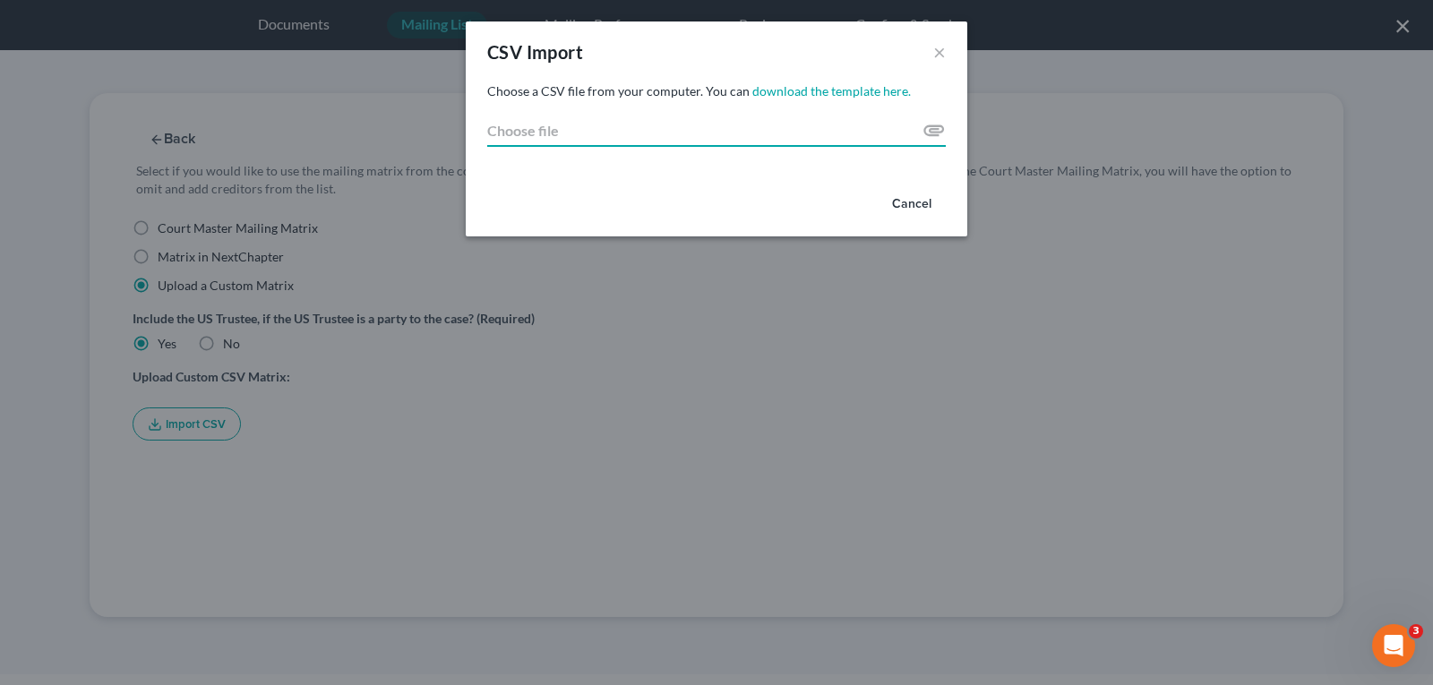
click at [927, 129] on input "Choose file" at bounding box center [716, 131] width 459 height 32
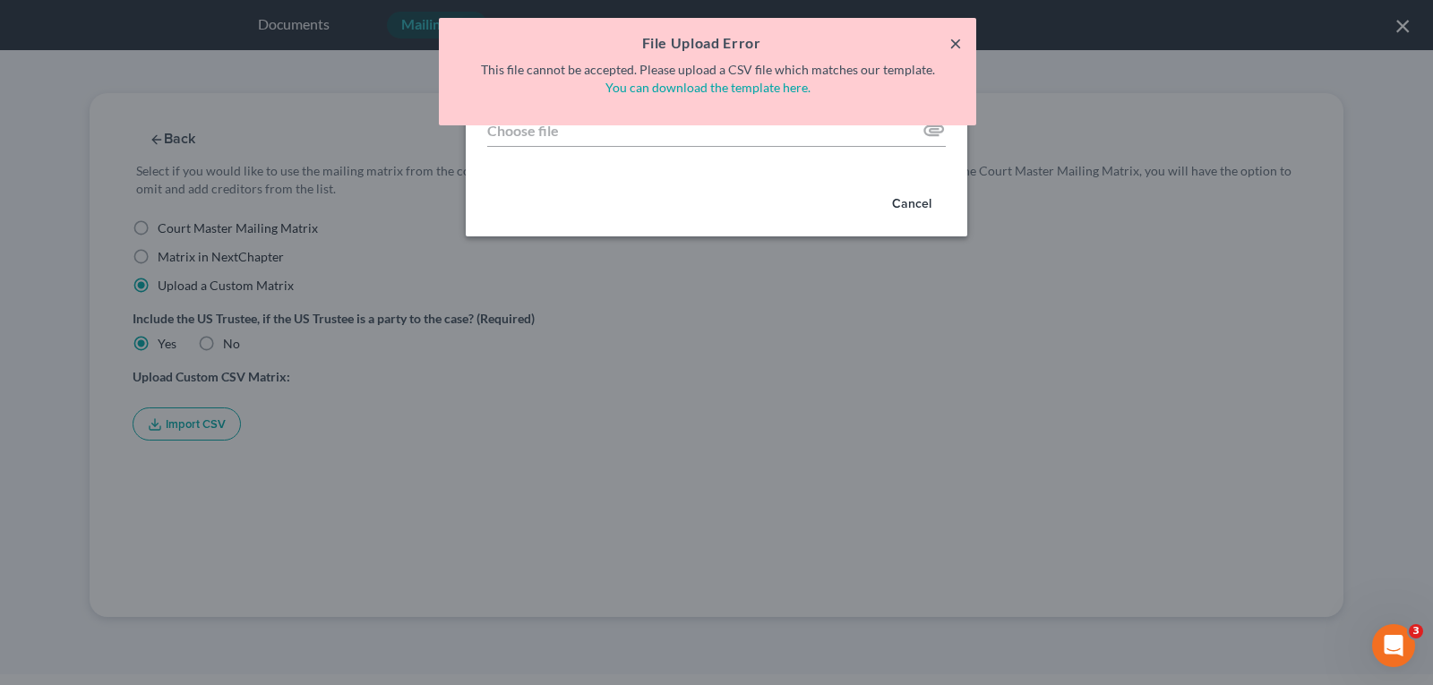
click at [955, 38] on button "×" at bounding box center [955, 42] width 13 height 21
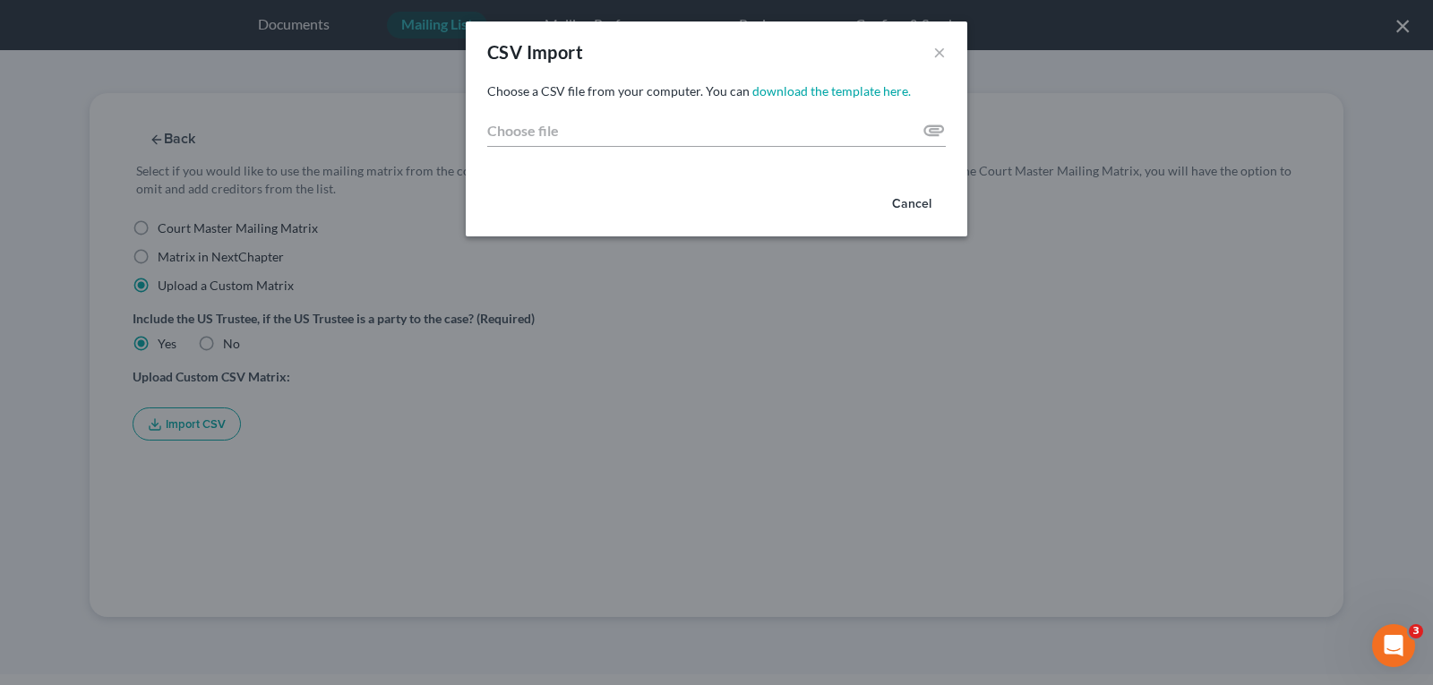
click at [924, 206] on button "Cancel" at bounding box center [912, 204] width 68 height 36
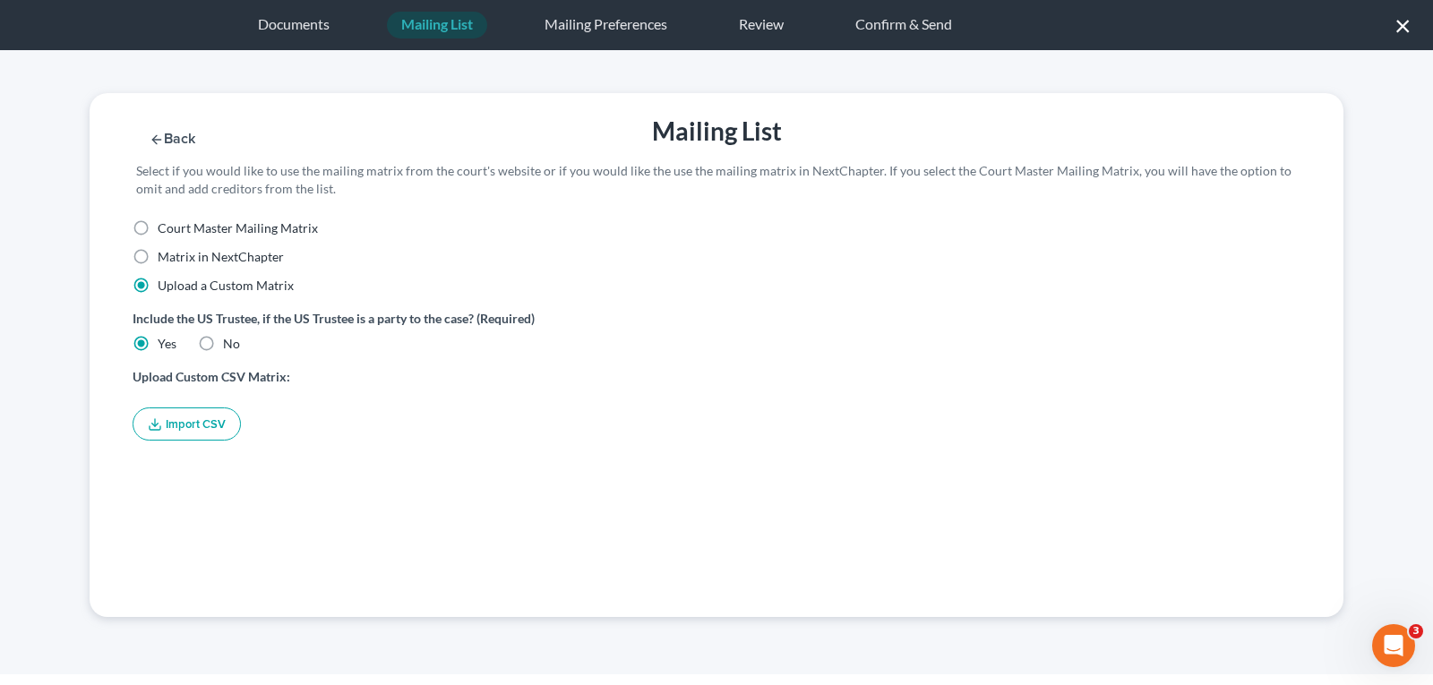
click at [158, 223] on label "Court Master Mailing Matrix" at bounding box center [238, 228] width 160 height 18
click at [165, 223] on input "Court Master Mailing Matrix" at bounding box center [171, 225] width 12 height 12
radio input "true"
radio input "false"
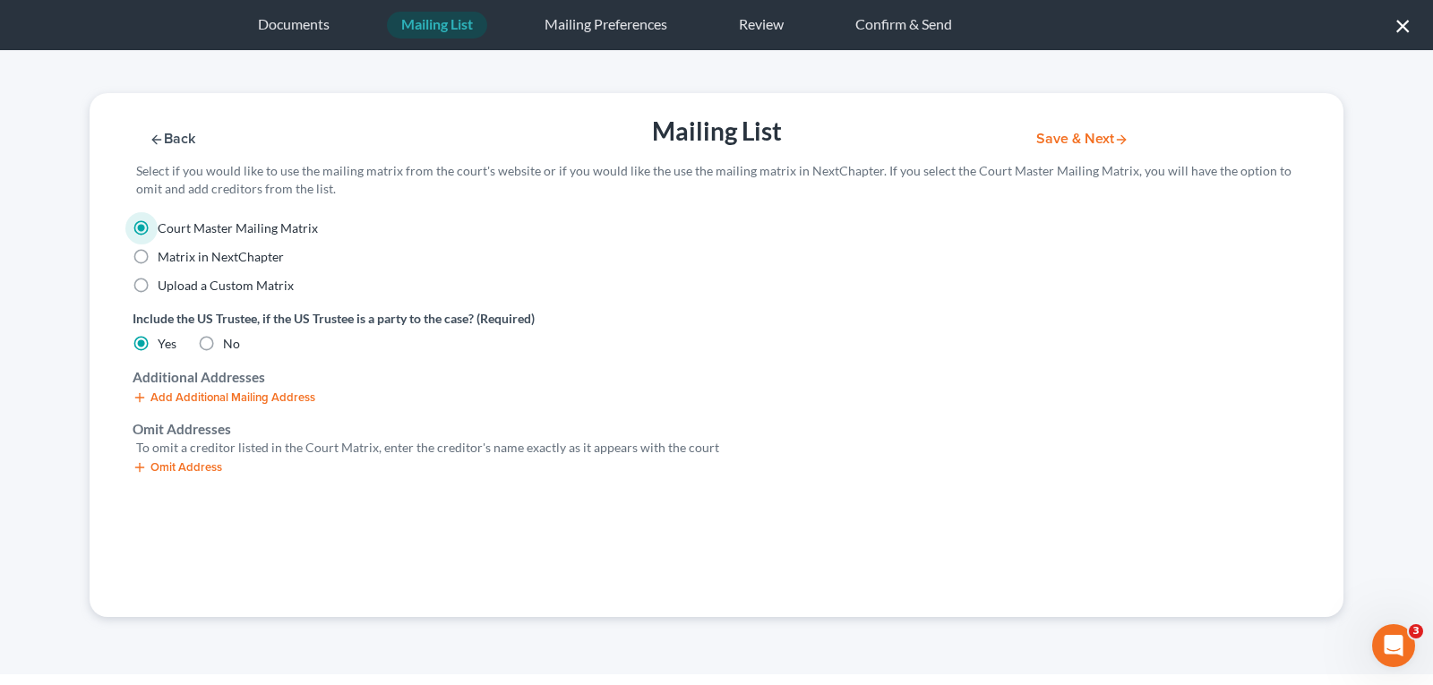
click at [1059, 136] on button "Save & Next" at bounding box center [1082, 139] width 121 height 15
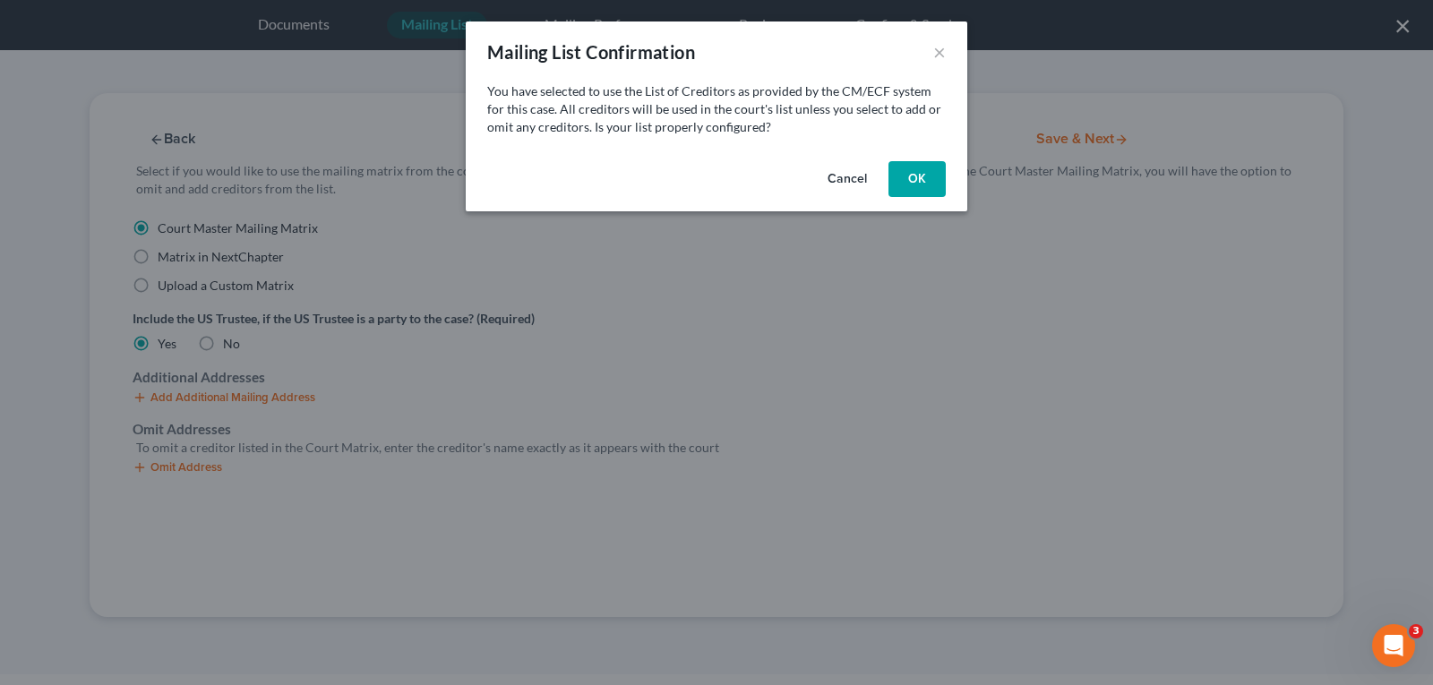
click at [913, 183] on button "OK" at bounding box center [916, 179] width 57 height 36
select select "15"
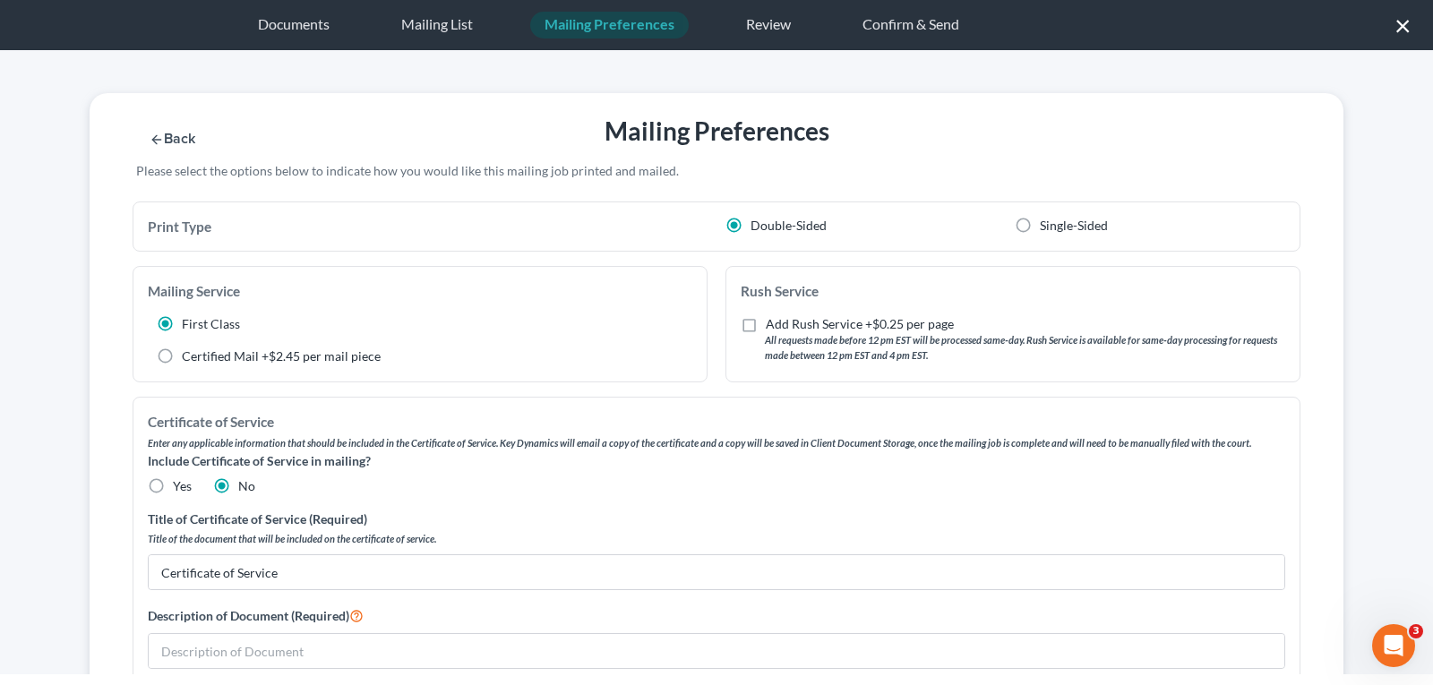
click at [1269, 120] on div "Back Mailing Preferences Save & Next Please select the options below to indicat…" at bounding box center [717, 147] width 1272 height 108
click at [1270, 118] on div "Back Mailing Preferences Save & Next Please select the options below to indicat…" at bounding box center [717, 147] width 1272 height 108
click at [1331, 82] on div "Back Mailing Preferences Save & Next Please select the options below to indicat…" at bounding box center [716, 362] width 1433 height 624
click at [766, 26] on div "Review" at bounding box center [768, 25] width 73 height 27
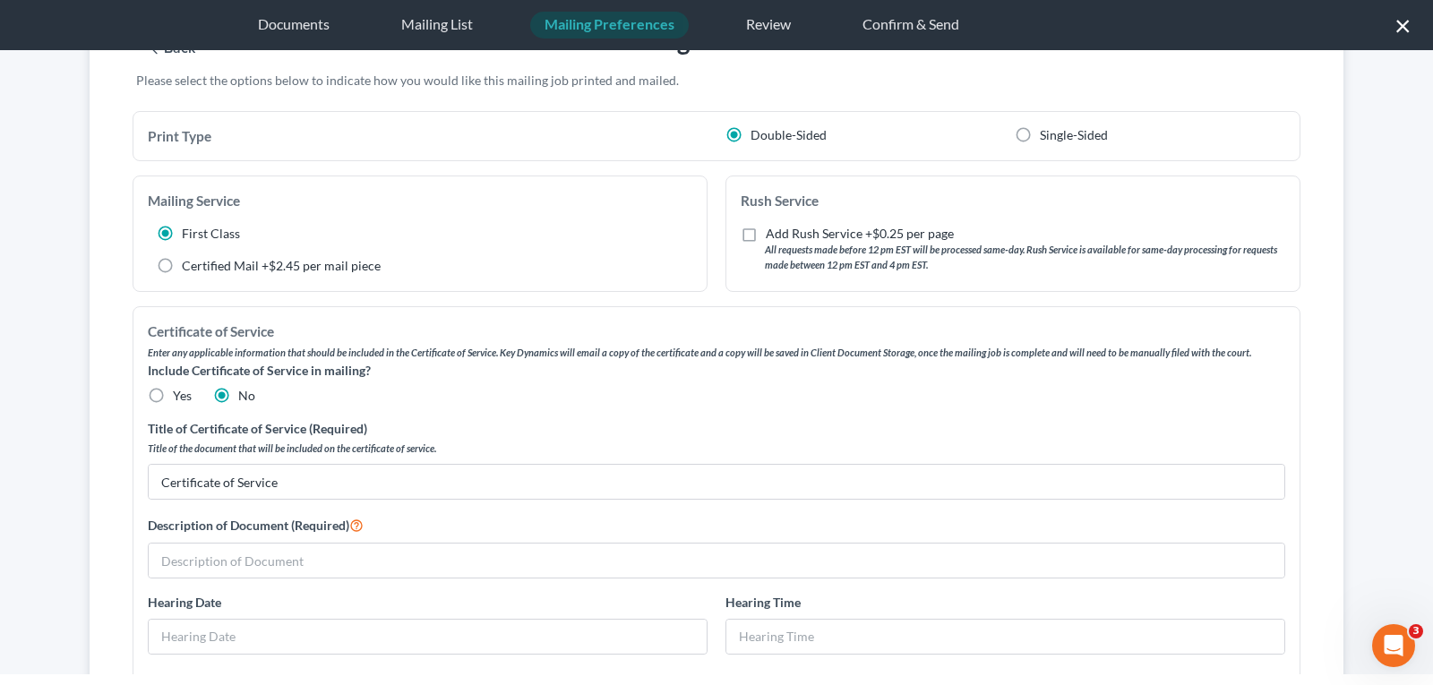
scroll to position [269, 0]
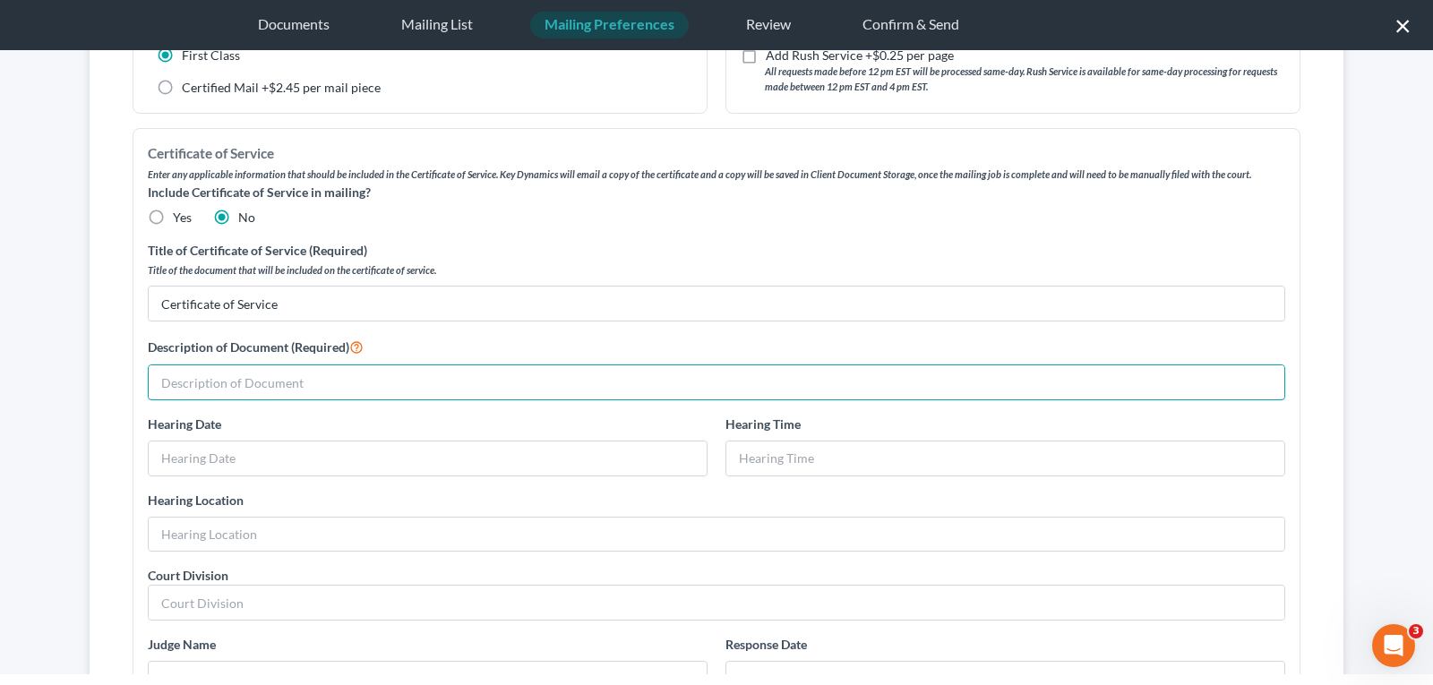
click at [171, 398] on input "text" at bounding box center [717, 382] width 1136 height 34
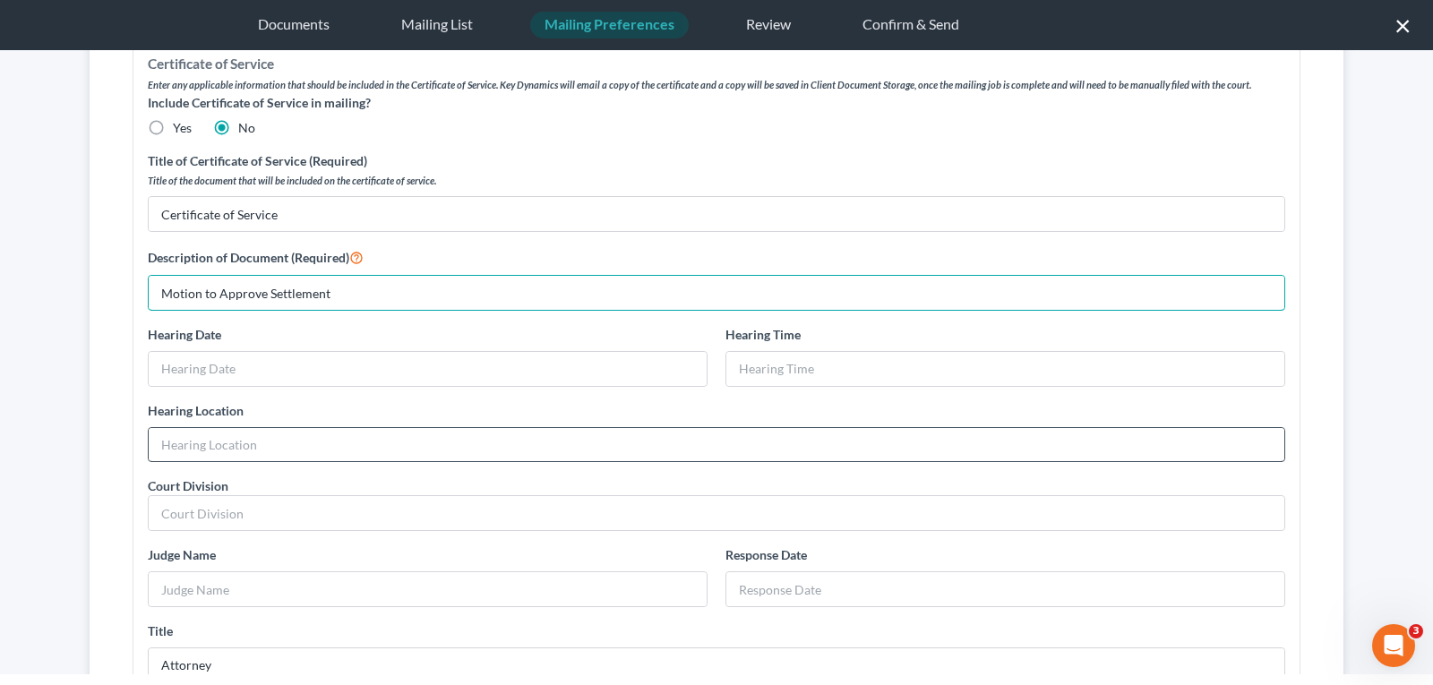
scroll to position [448, 0]
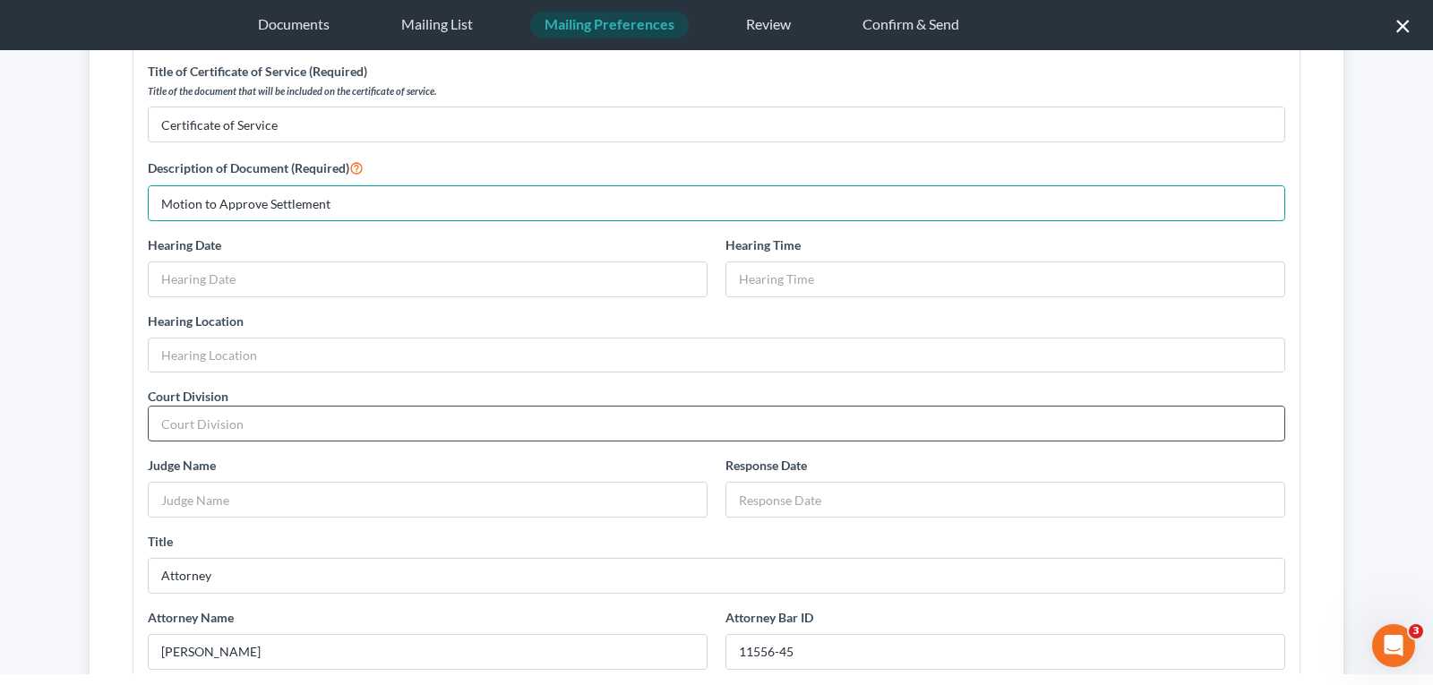
type input "Motion to Approve Settlement"
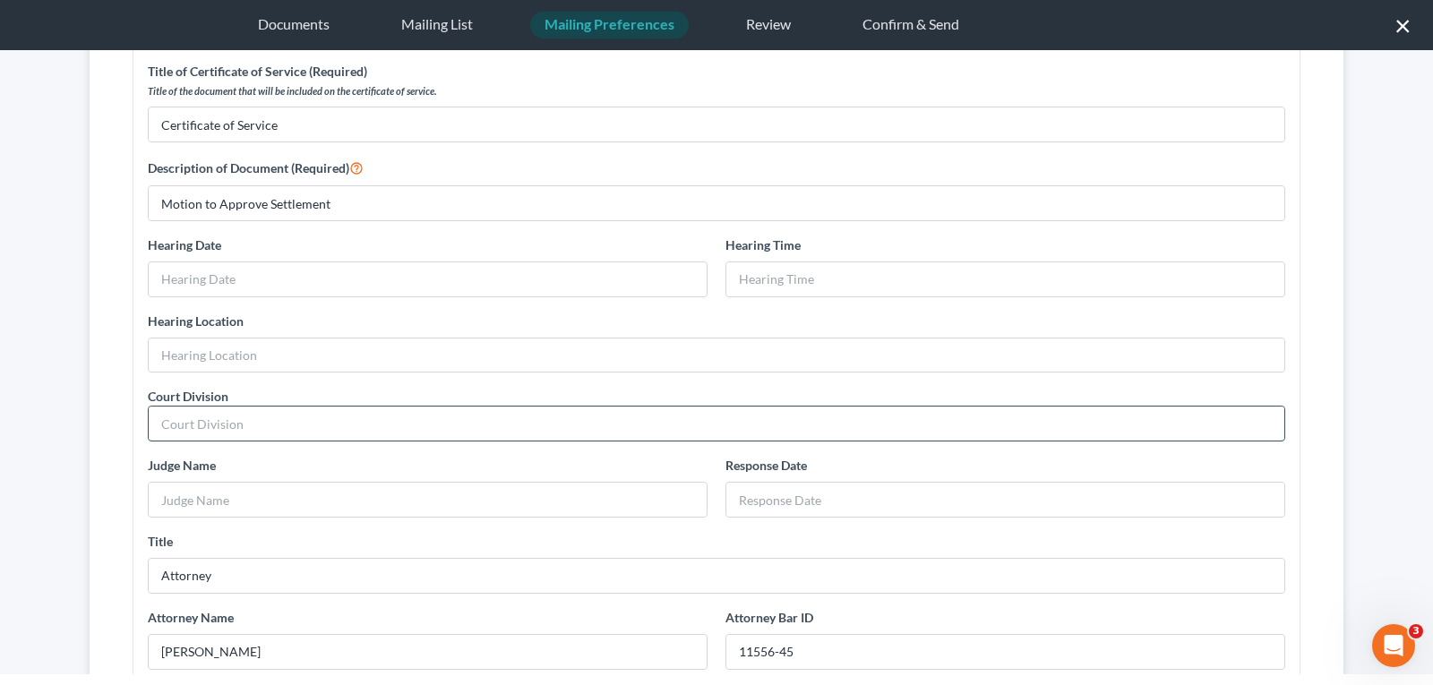
click at [241, 419] on input "text" at bounding box center [717, 424] width 1136 height 34
type input "[PERSON_NAME] Division"
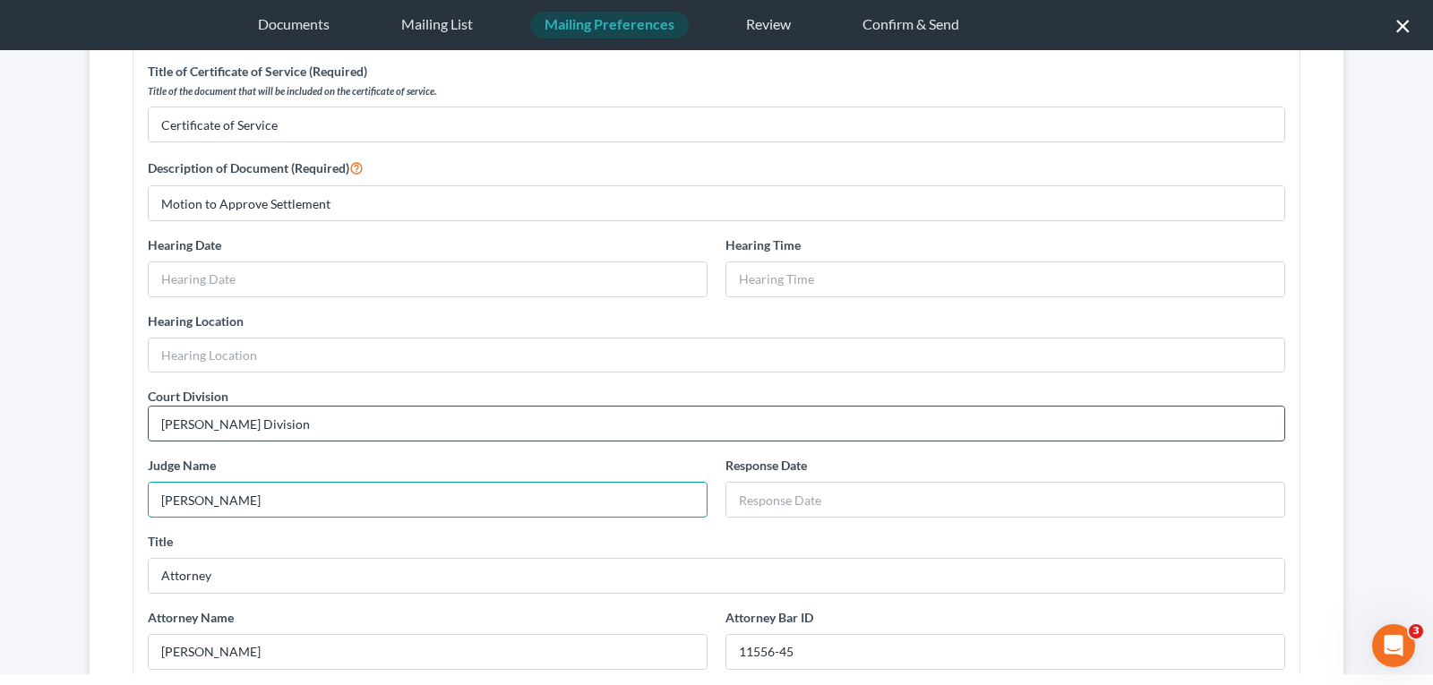
type input "[PERSON_NAME]"
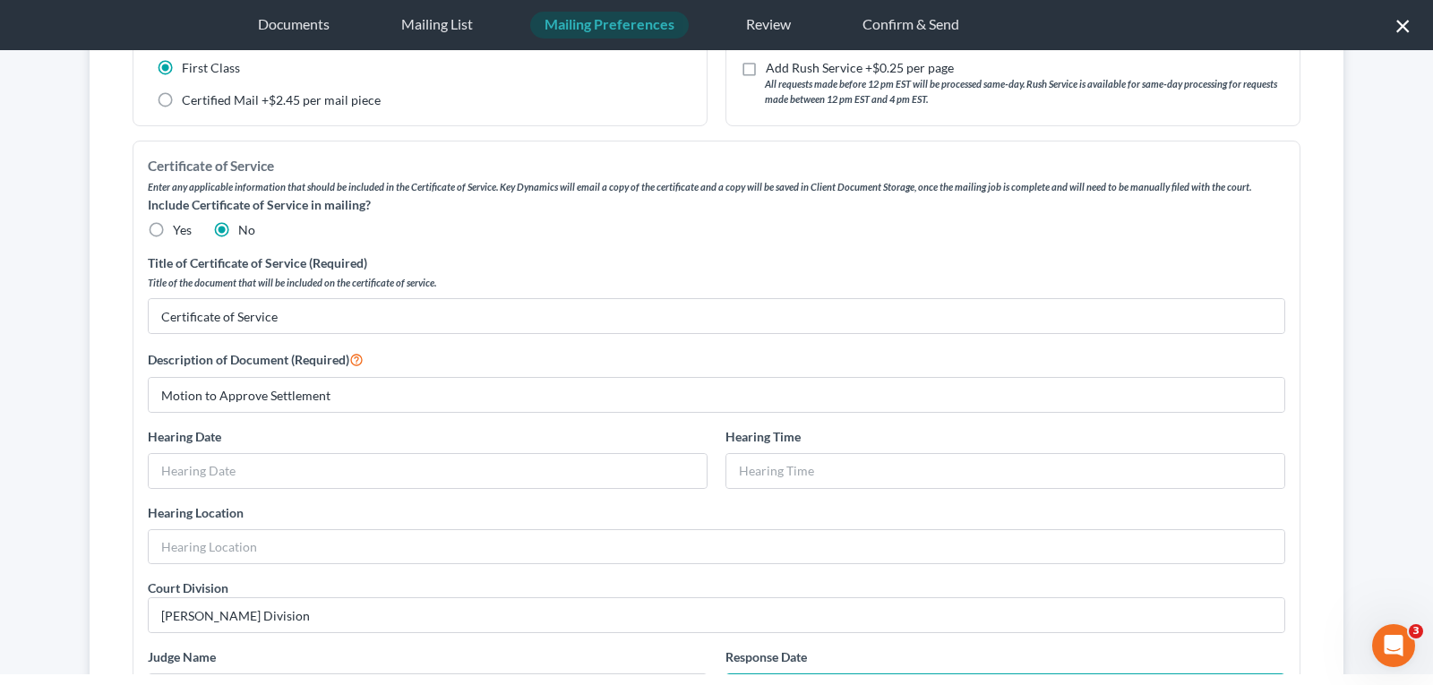
scroll to position [269, 0]
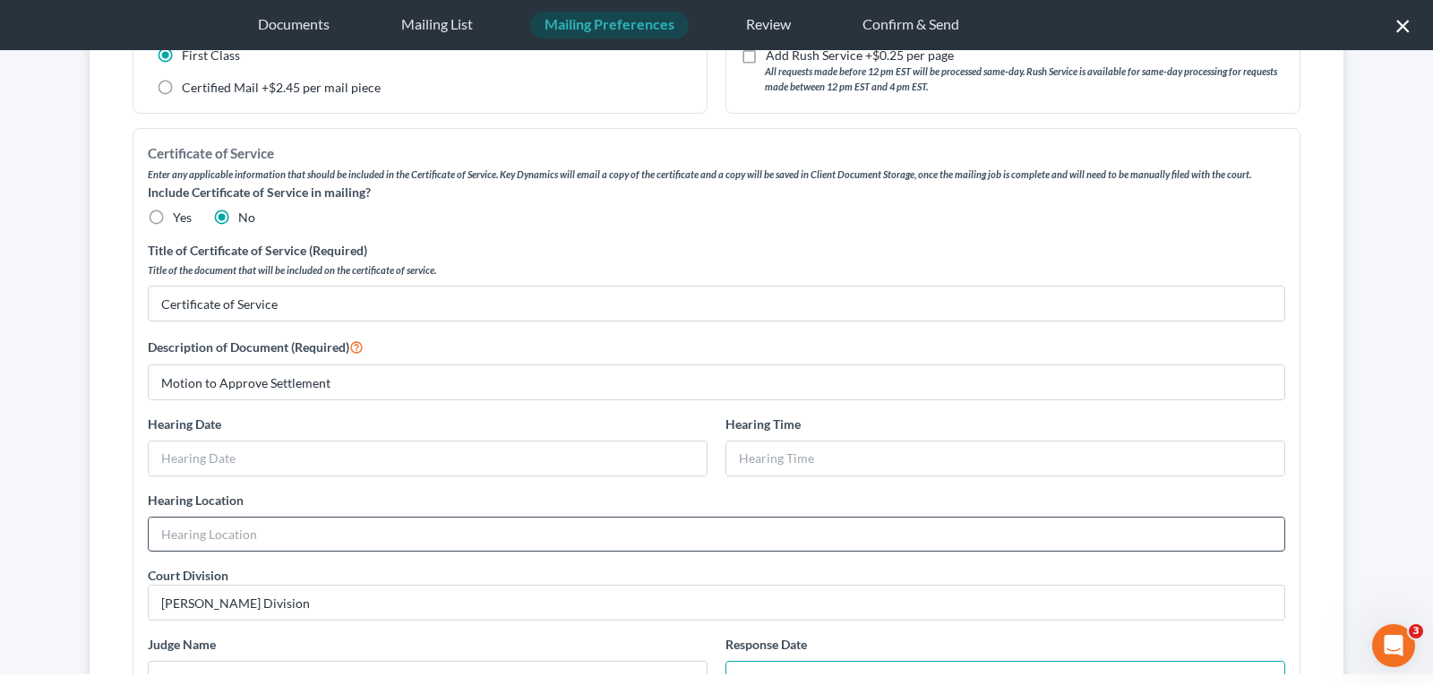
type input "[DATE]"
click at [238, 537] on input "text" at bounding box center [717, 535] width 1136 height 34
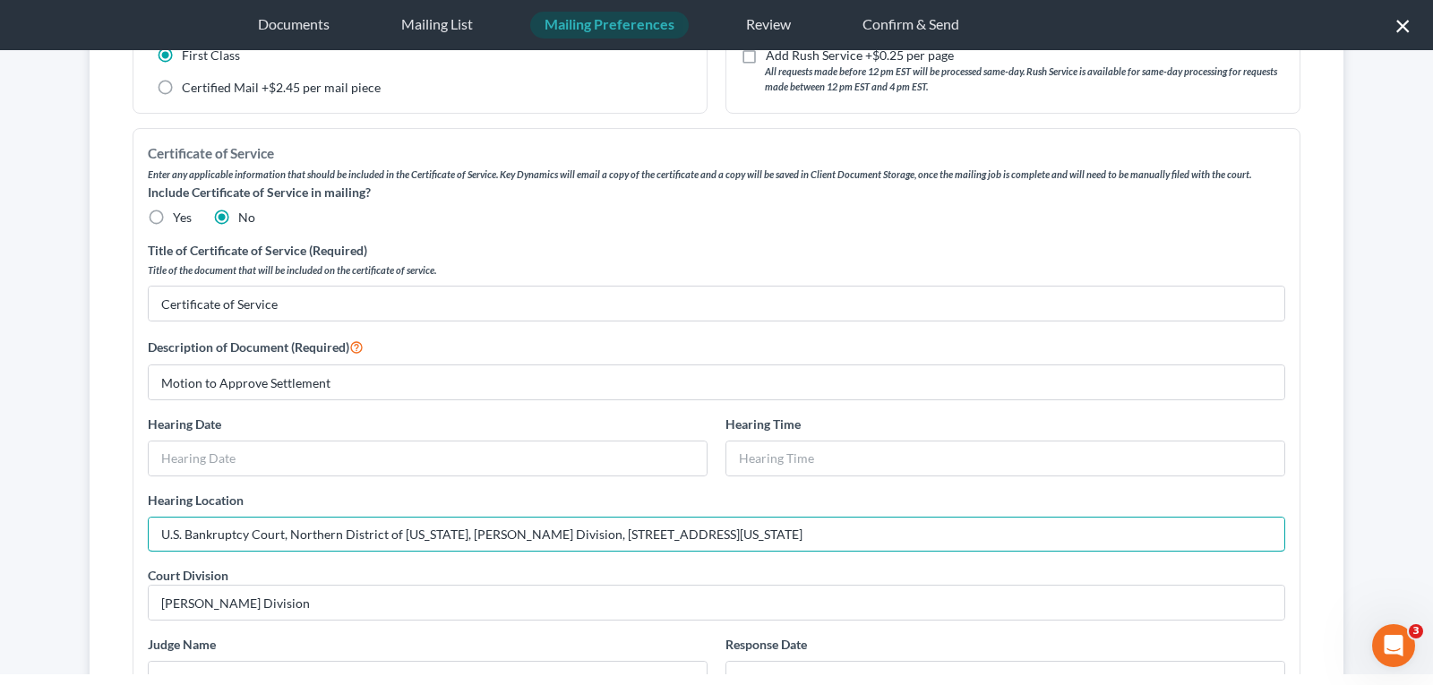
type input "U.S. Bankruptcy Court, Northern District of [US_STATE], [PERSON_NAME] Division,…"
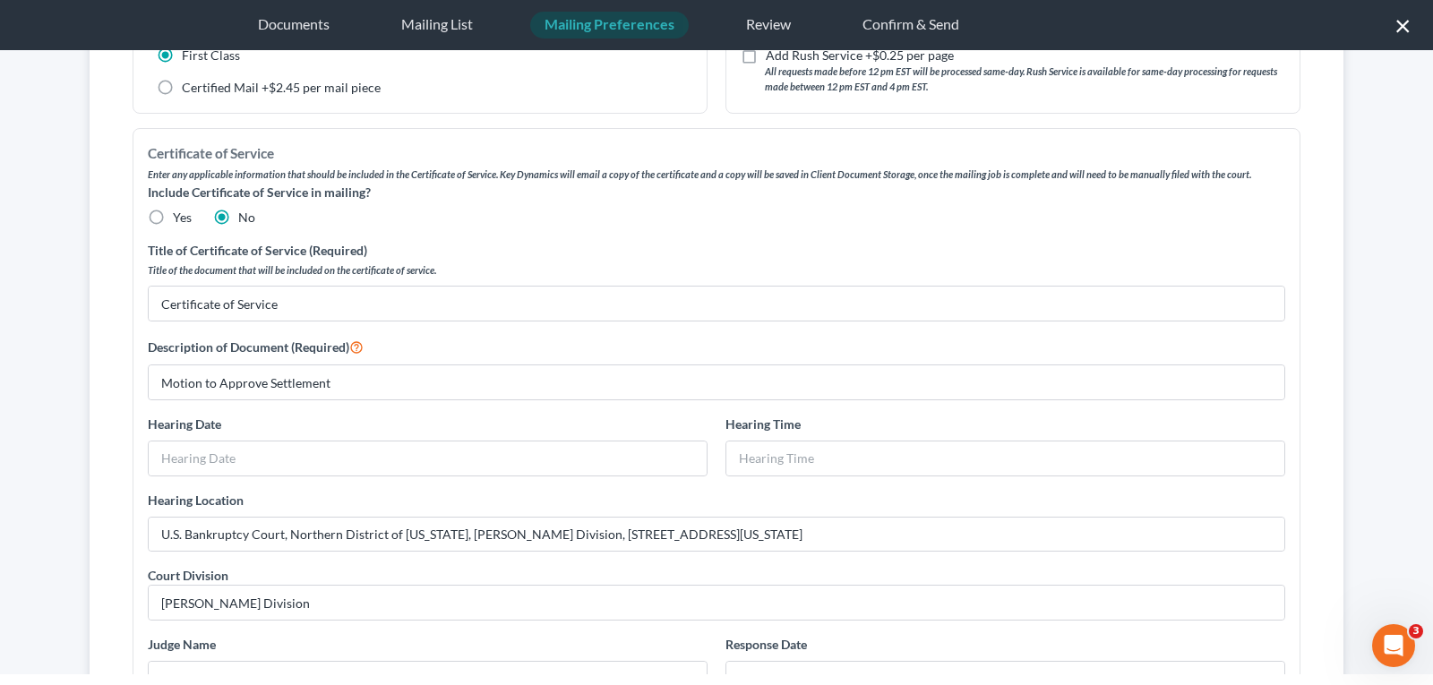
click at [173, 217] on label "Yes" at bounding box center [182, 218] width 19 height 18
click at [180, 217] on input "Yes" at bounding box center [186, 215] width 12 height 12
radio input "true"
drag, startPoint x: 218, startPoint y: 217, endPoint x: 256, endPoint y: 219, distance: 38.6
click at [238, 218] on label "No" at bounding box center [246, 218] width 17 height 18
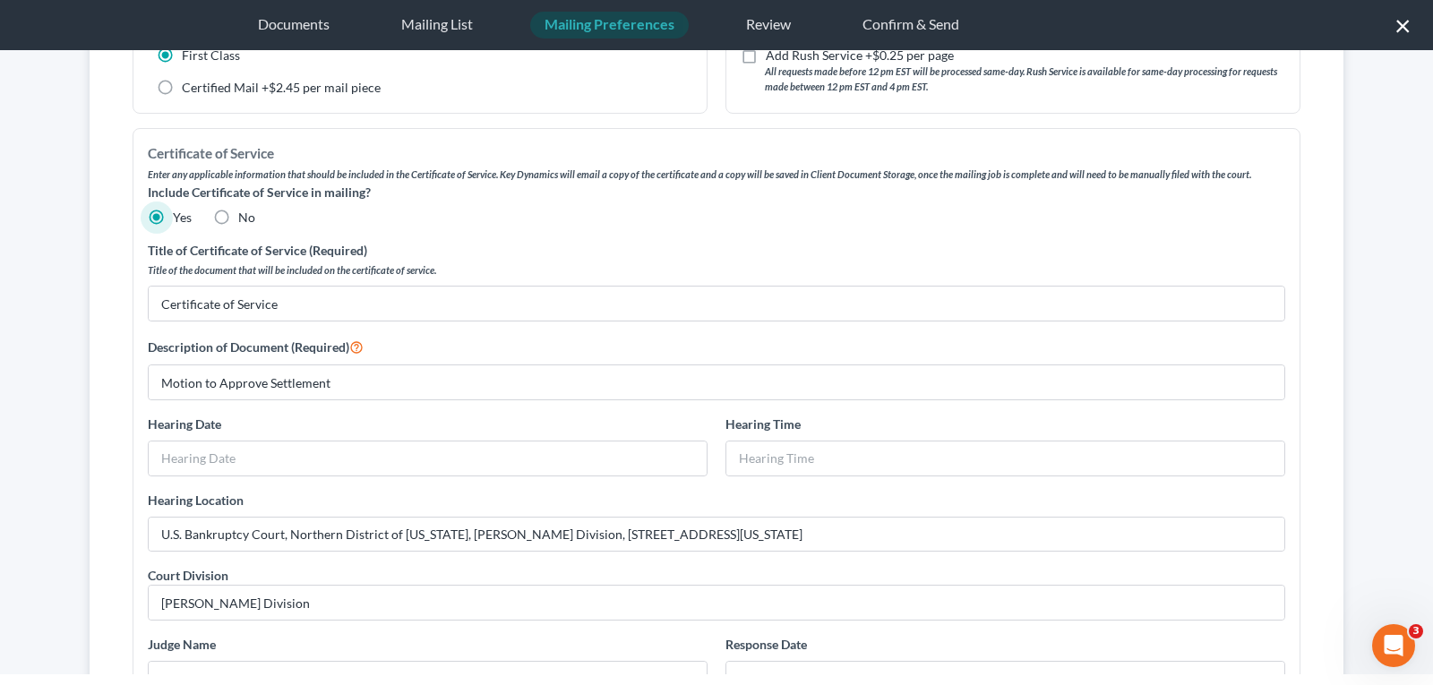
click at [245, 218] on input "No" at bounding box center [251, 215] width 12 height 12
radio input "true"
radio input "false"
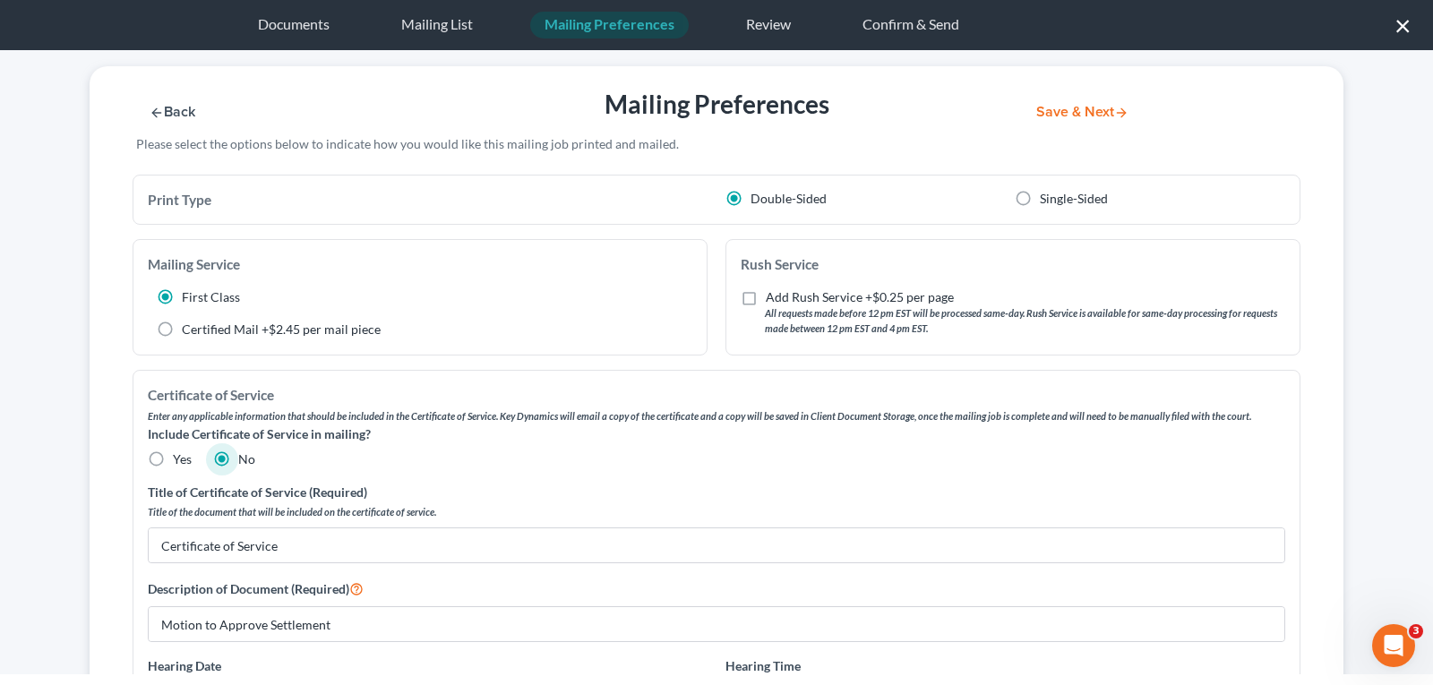
scroll to position [0, 0]
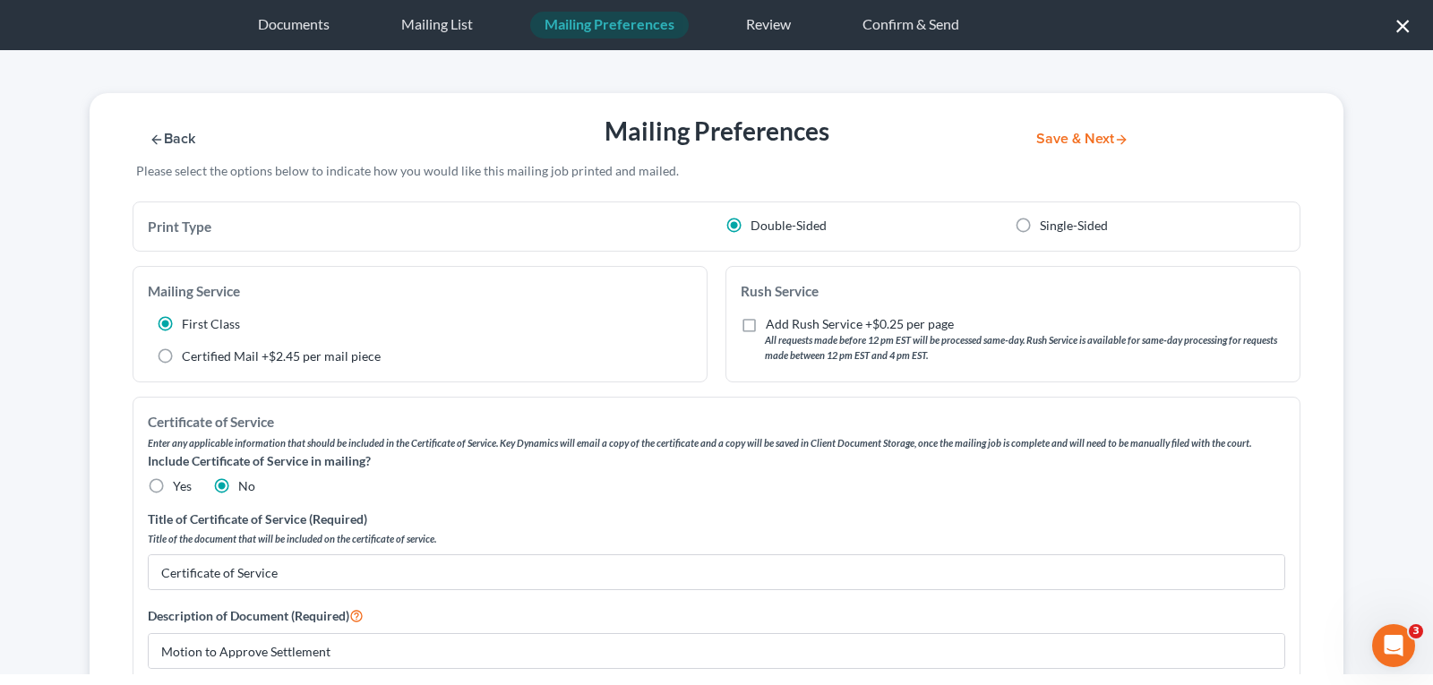
click at [1058, 138] on button "Save & Next" at bounding box center [1082, 139] width 121 height 15
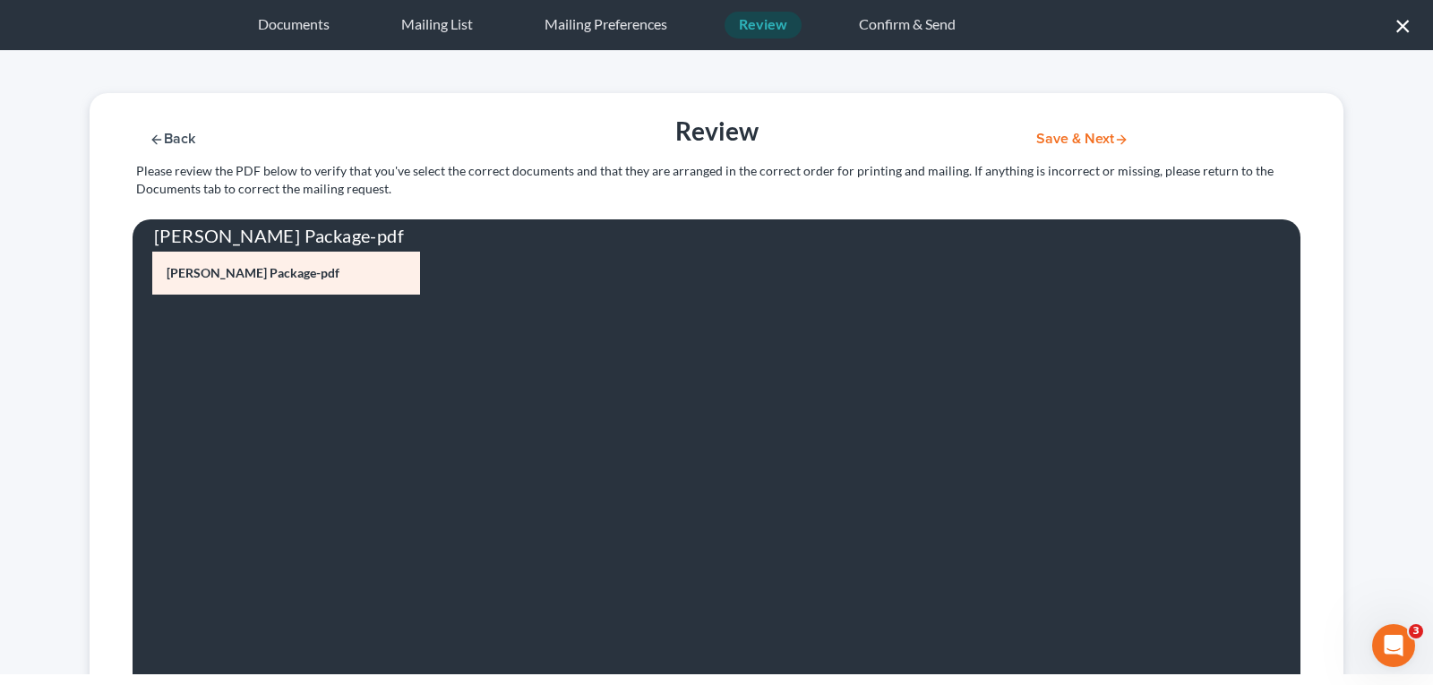
click at [1048, 138] on button "Save & Next" at bounding box center [1082, 139] width 121 height 15
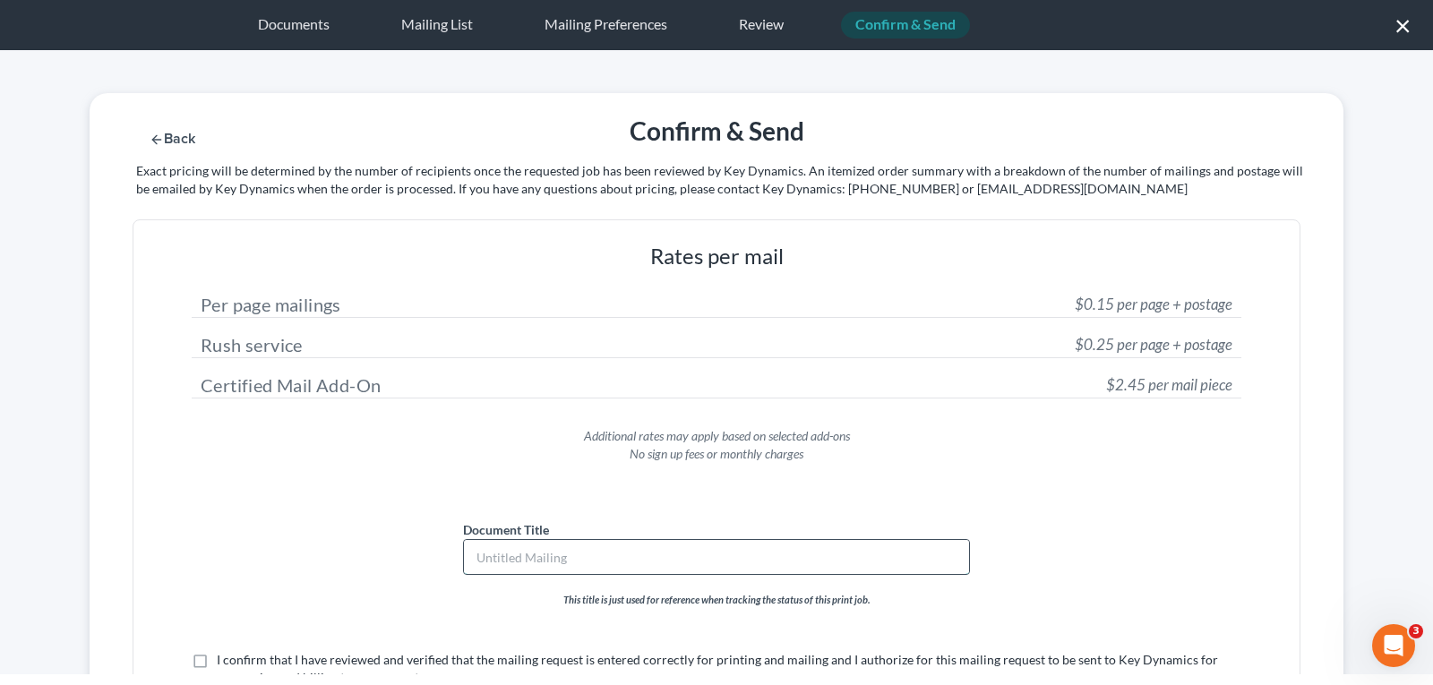
click at [567, 557] on input "text" at bounding box center [716, 557] width 505 height 34
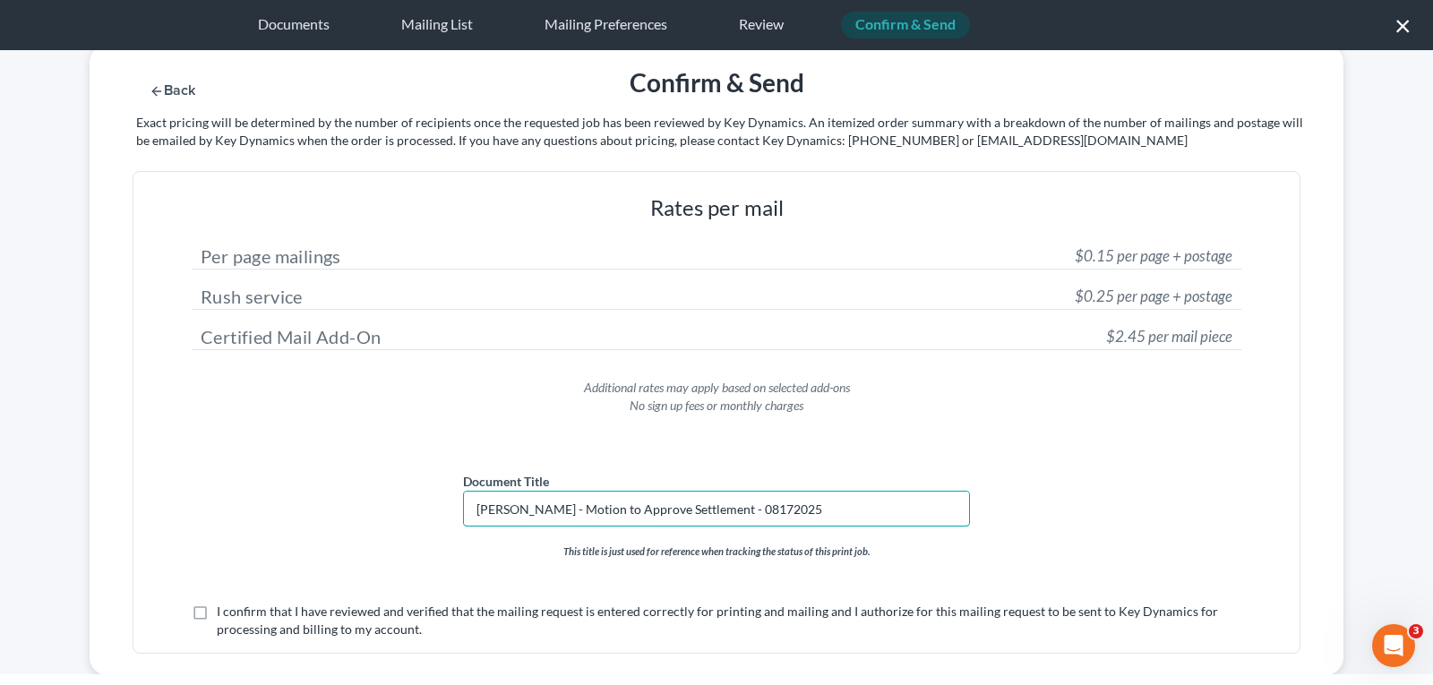
scroll to position [92, 0]
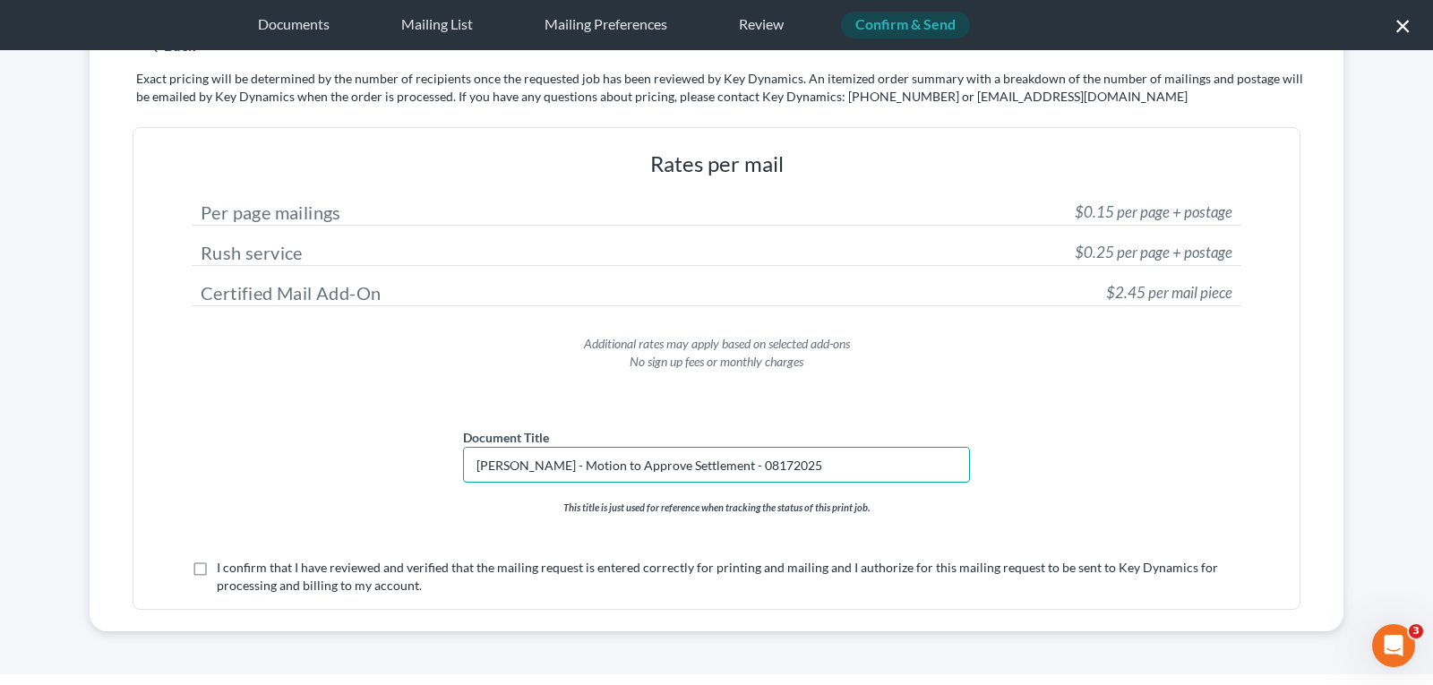
type input "[PERSON_NAME] - Motion to Approve Settlement - 08172025"
click at [217, 565] on label "I confirm that I have reviewed and verified that the mailing request is entered…" at bounding box center [729, 577] width 1025 height 36
click at [224, 565] on input "I confirm that I have reviewed and verified that the mailing request is entered…" at bounding box center [230, 565] width 12 height 12
checkbox input "true"
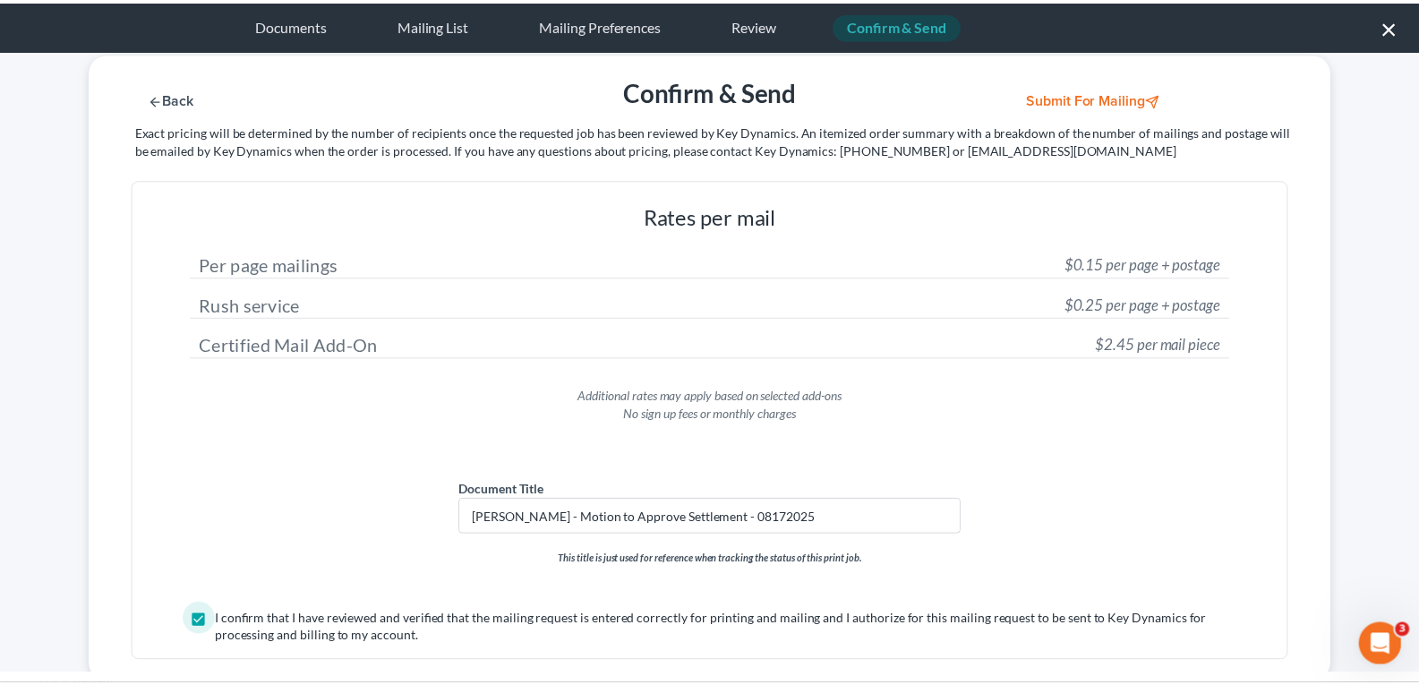
scroll to position [0, 0]
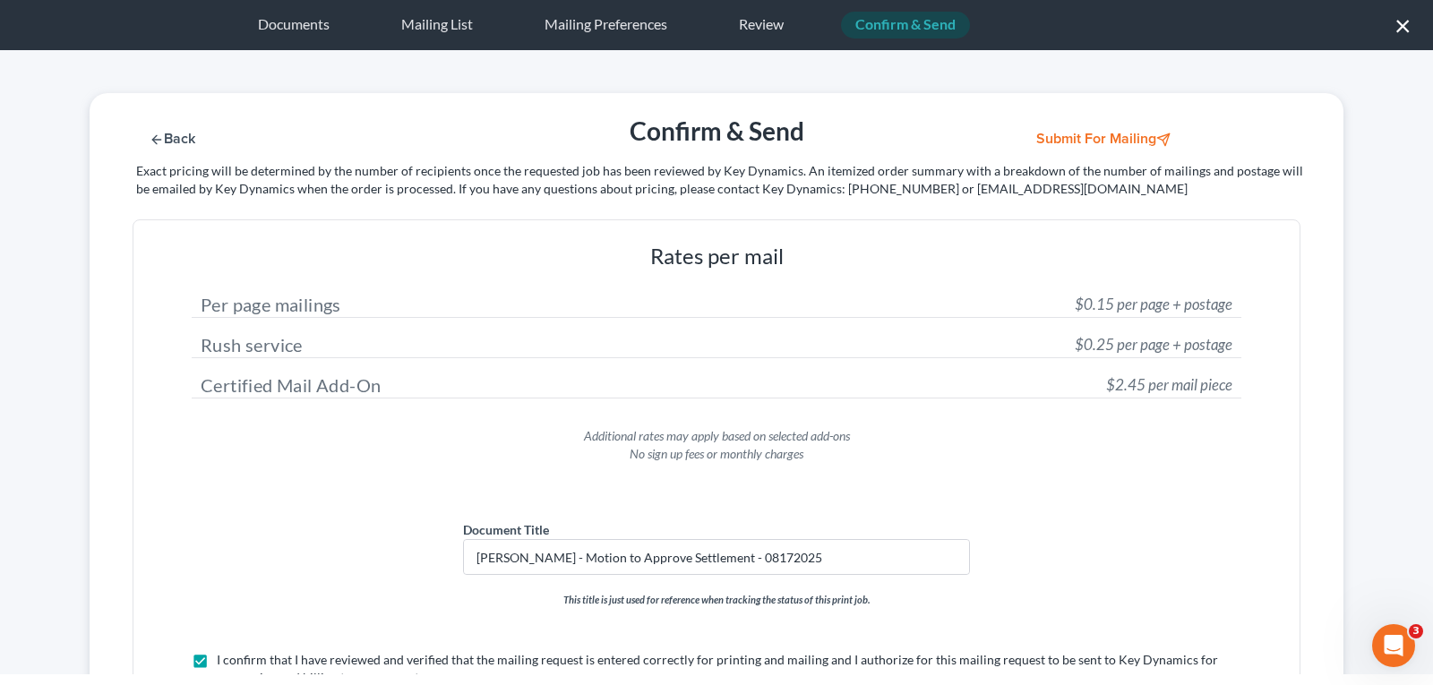
click at [1085, 139] on button "Submit for Mailing" at bounding box center [1105, 139] width 167 height 15
